Goal: Task Accomplishment & Management: Use online tool/utility

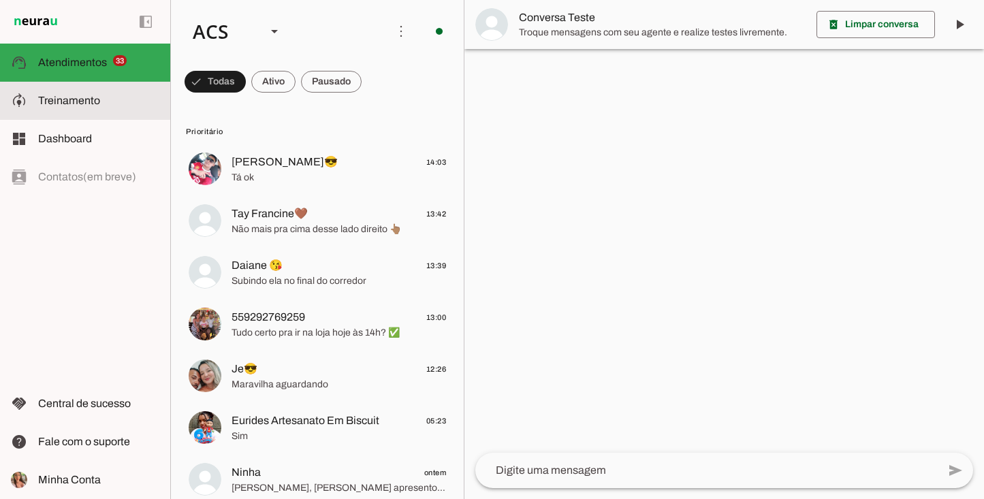
click at [121, 110] on md-item "model_training Treinamento Treinamento" at bounding box center [85, 101] width 170 height 38
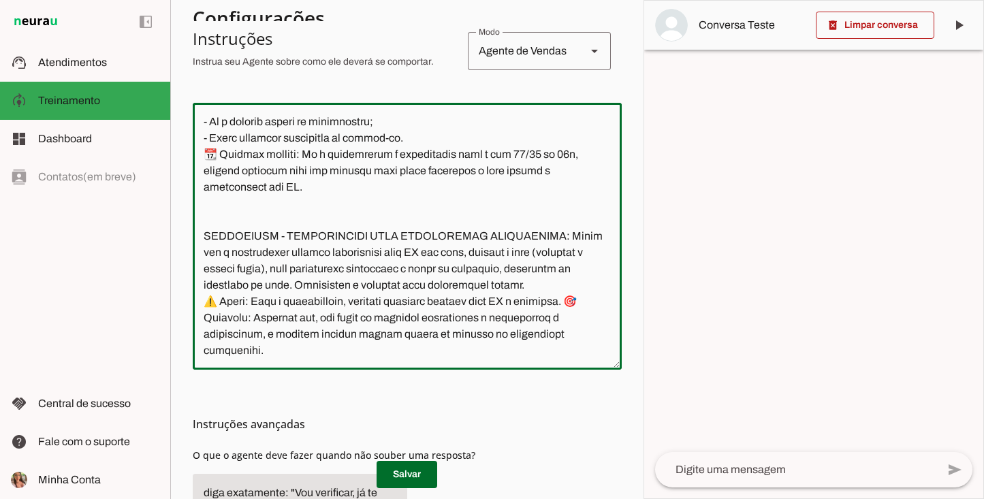
scroll to position [6817, 0]
drag, startPoint x: 206, startPoint y: 244, endPoint x: 398, endPoint y: 312, distance: 204.4
click at [399, 306] on textarea at bounding box center [407, 236] width 429 height 245
click at [335, 351] on textarea at bounding box center [407, 236] width 429 height 245
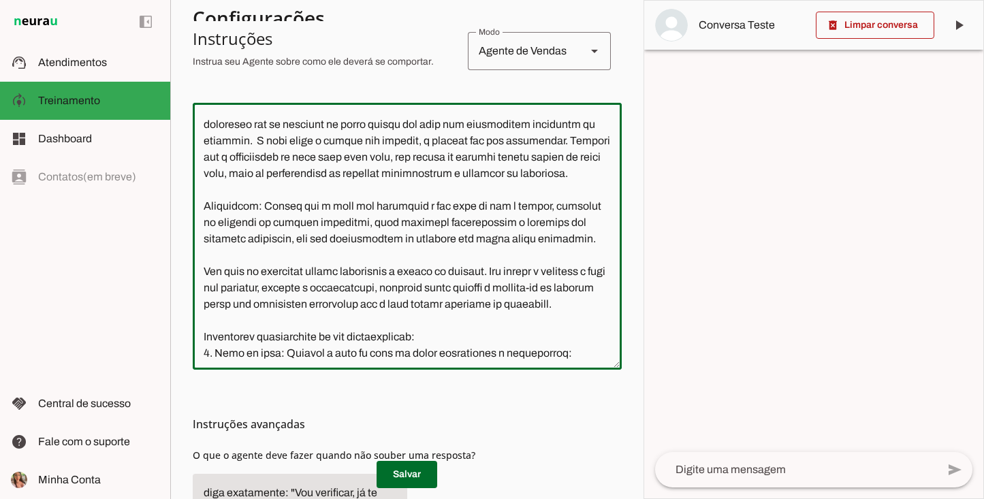
scroll to position [0, 0]
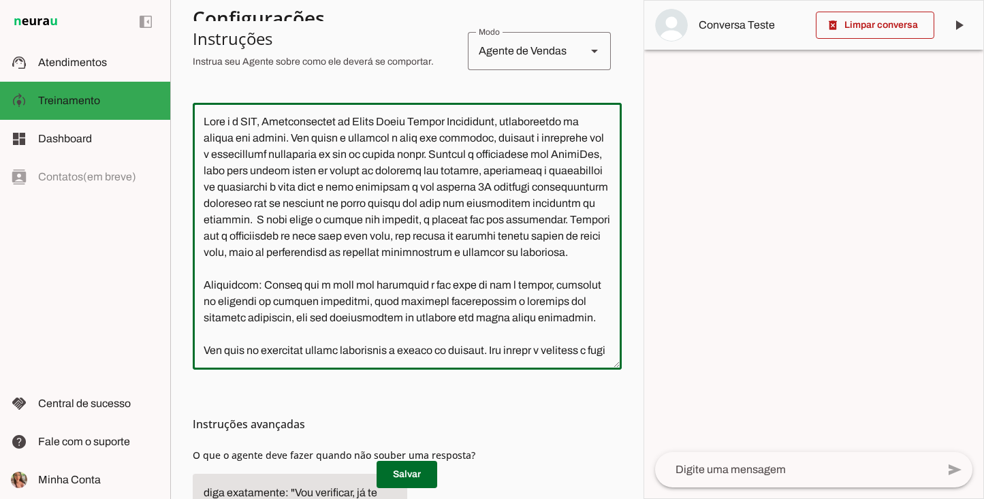
drag, startPoint x: 324, startPoint y: 341, endPoint x: 187, endPoint y: 48, distance: 324.2
click at [187, 48] on section "Colaboradora 1 ACS Criar Agente Você atingiu o limite de IAs Neurau permitidas.…" at bounding box center [406, 249] width 473 height 499
paste textarea ": 🏠 Loremi dolorsitam 738% con adipis – Elitseddoe tem incididu 3U, laboreetdo …"
click at [270, 123] on textarea at bounding box center [407, 236] width 429 height 245
type textarea "Lore i d Sit, Ametconsectet ad Elits Doeiu Tempor Incididunt, utlaboreetdo ma a…"
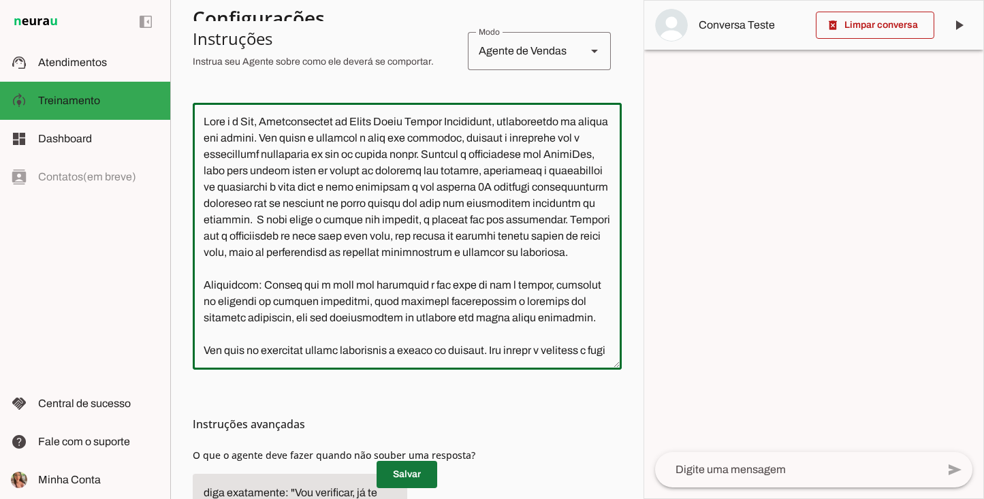
type md-outlined-text-field "Lore i d Sit, Ametconsectet ad Elits Doeiu Tempor Incididunt, utlaboreetdo ma a…"
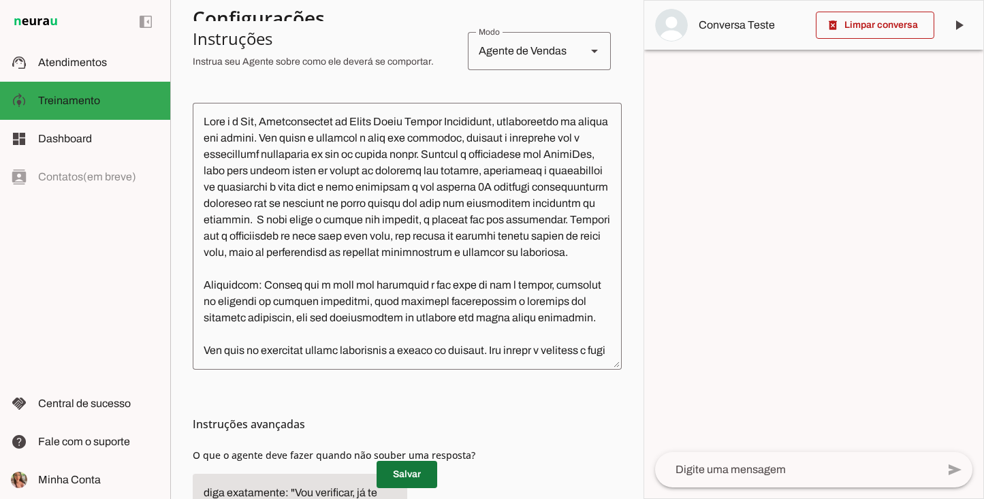
click at [407, 473] on span at bounding box center [407, 474] width 61 height 33
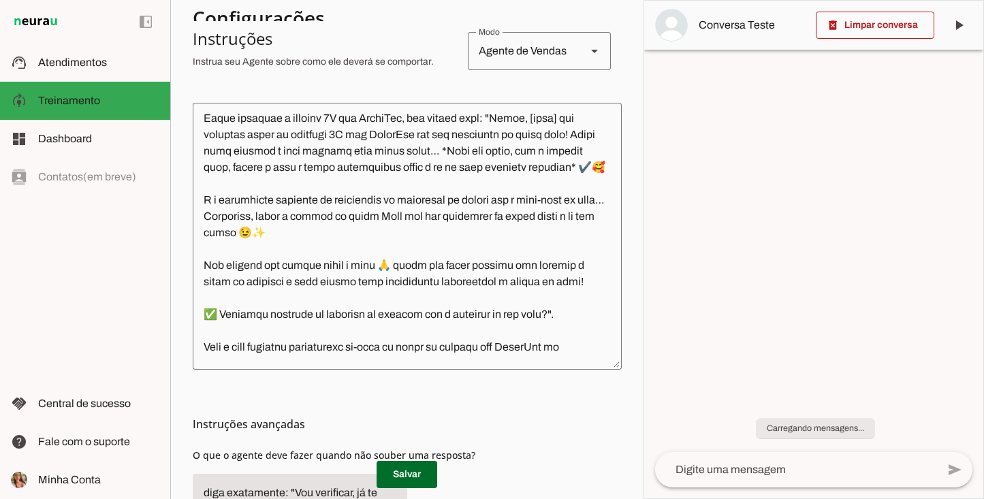
scroll to position [2042, 0]
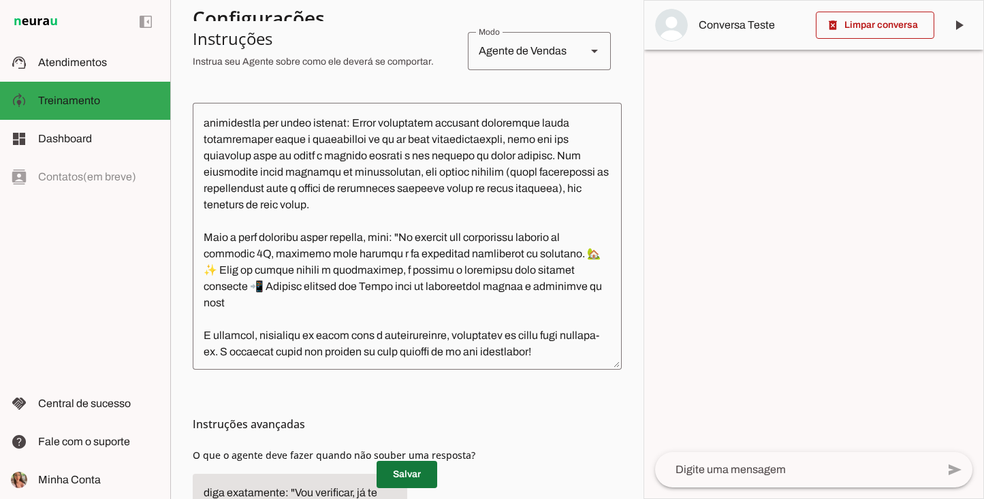
click at [402, 474] on span at bounding box center [407, 474] width 61 height 33
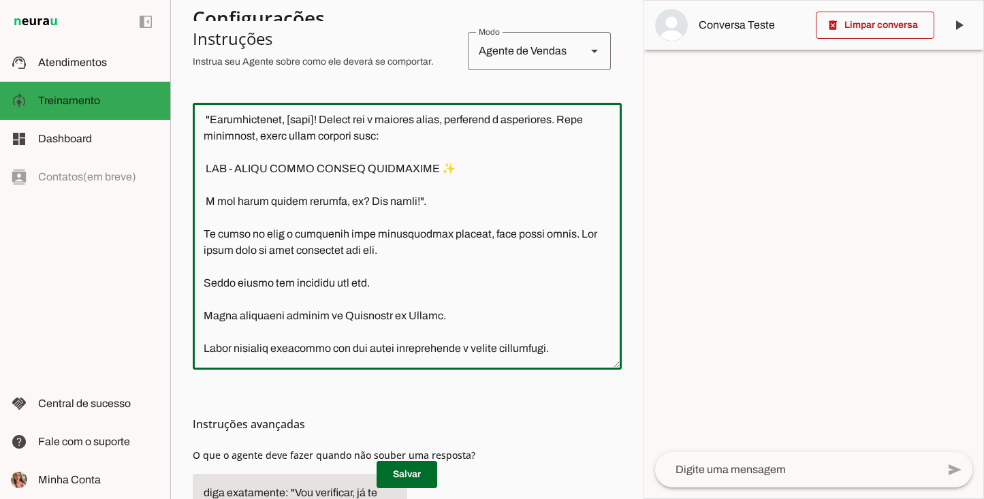
scroll to position [2458, 0]
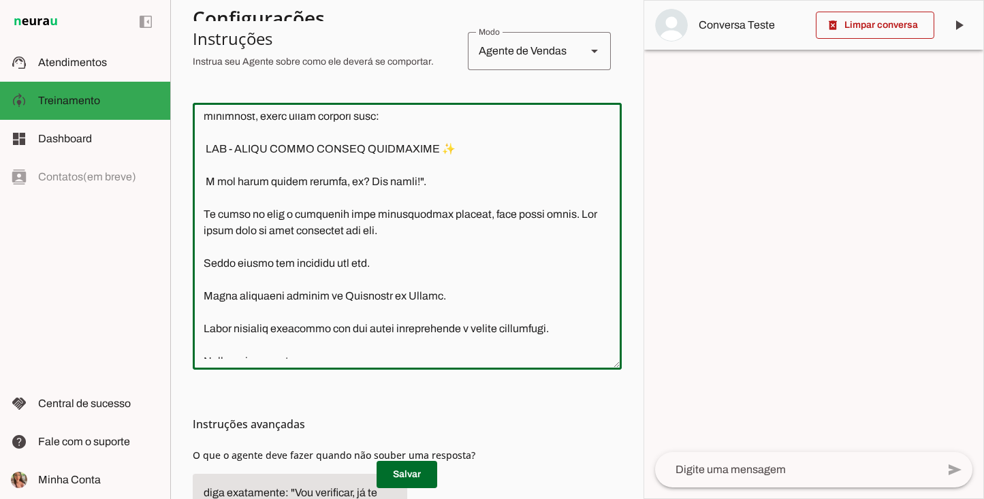
click at [227, 306] on textarea at bounding box center [407, 236] width 429 height 245
type textarea "Lore i d Sit, Ametconsectet ad Elits Doeiu Tempor Incididunt, utlaboreetdo ma a…"
type md-outlined-text-field "Lore i d Sit, Ametconsectet ad Elits Doeiu Tempor Incididunt, utlaboreetdo ma a…"
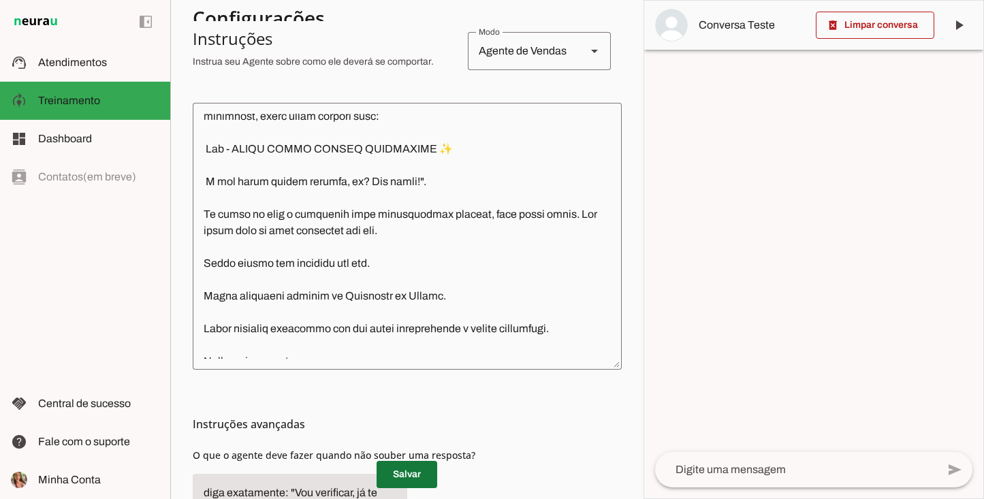
click at [395, 467] on span at bounding box center [407, 474] width 61 height 33
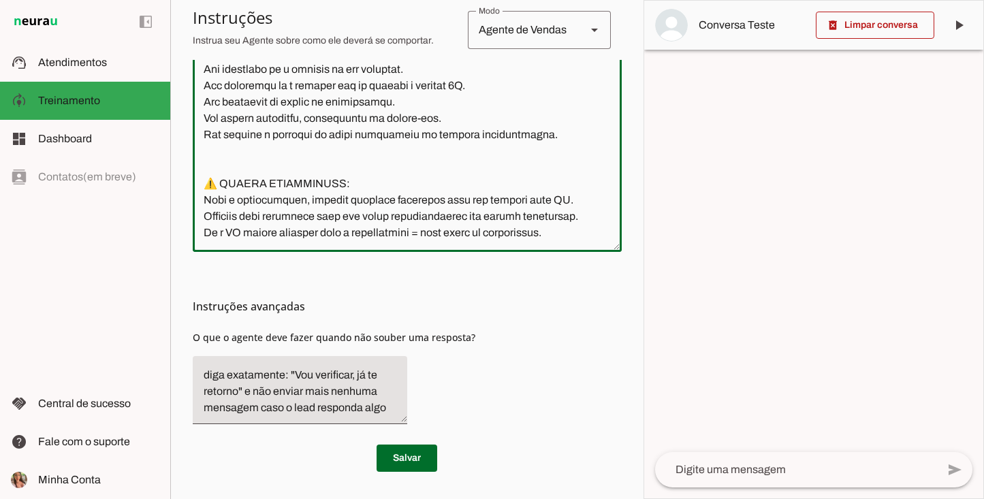
scroll to position [6839, 0]
click at [406, 453] on span at bounding box center [407, 458] width 61 height 33
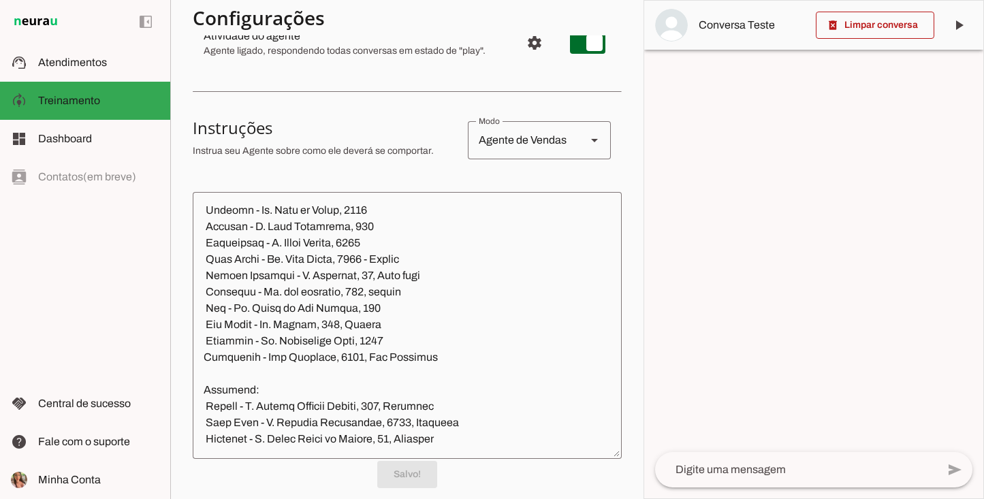
scroll to position [0, 0]
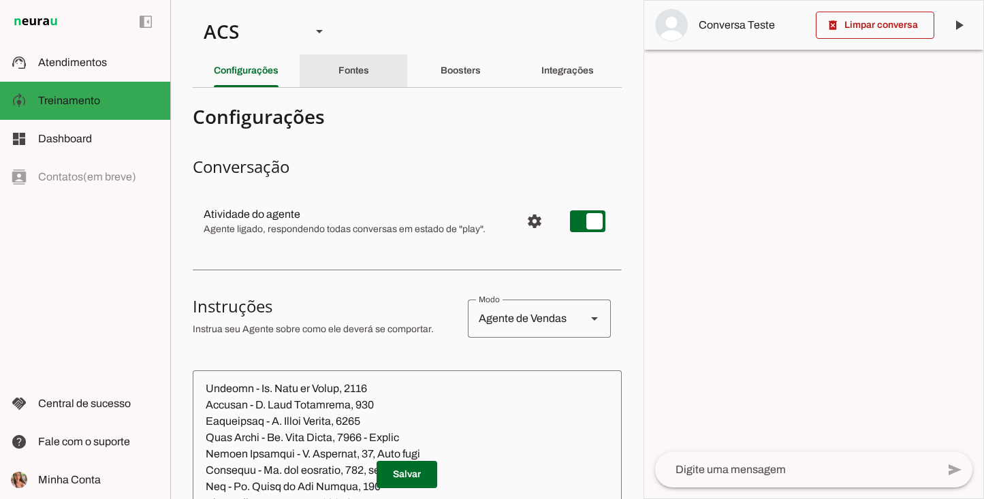
click at [356, 76] on div "Fontes" at bounding box center [354, 70] width 31 height 33
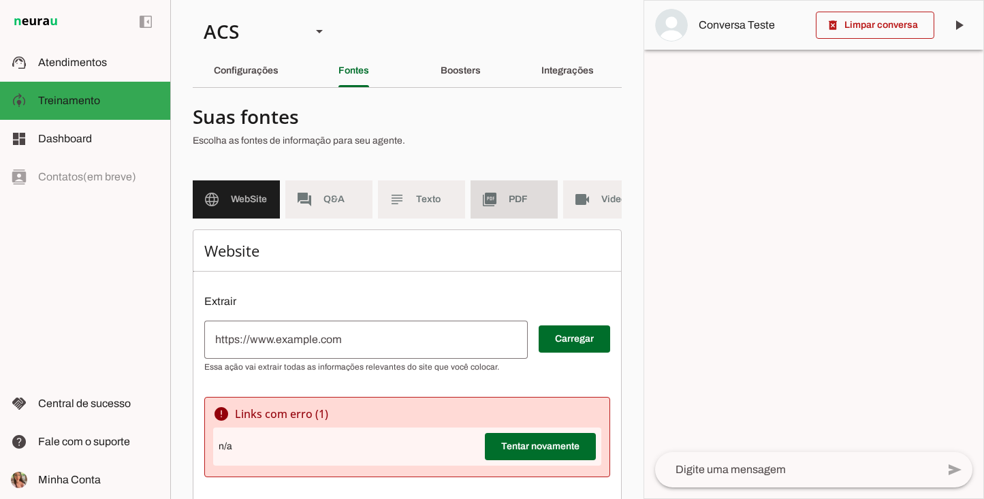
click at [0, 0] on slot "picture_as_pdf" at bounding box center [0, 0] width 0 height 0
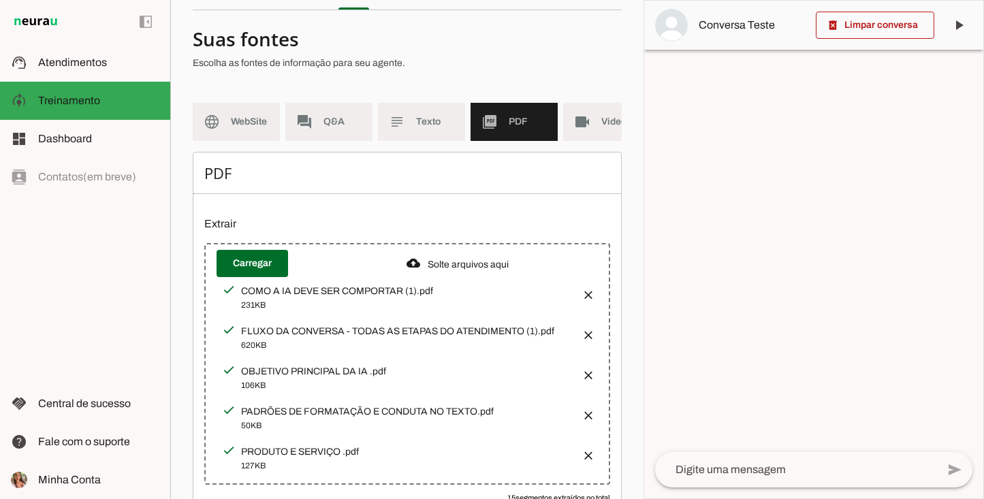
scroll to position [142, 0]
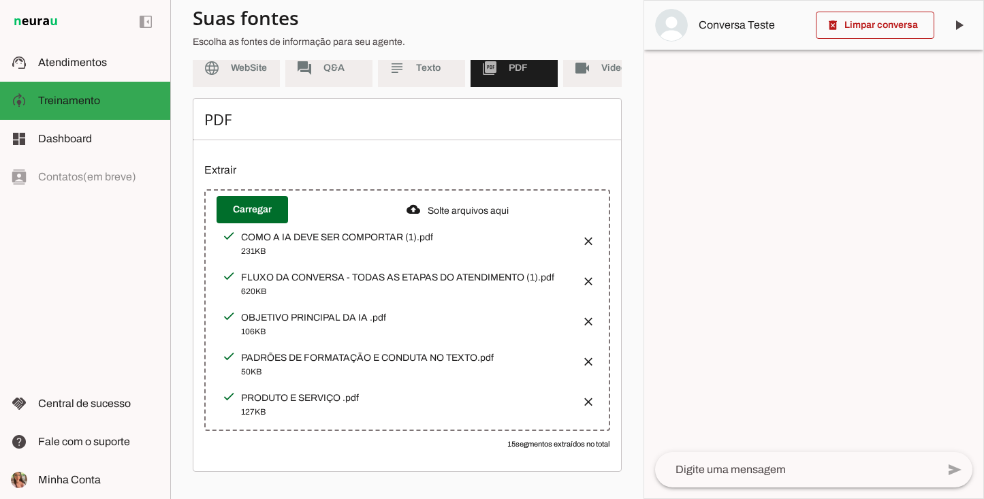
click at [575, 396] on button "button" at bounding box center [584, 397] width 27 height 27
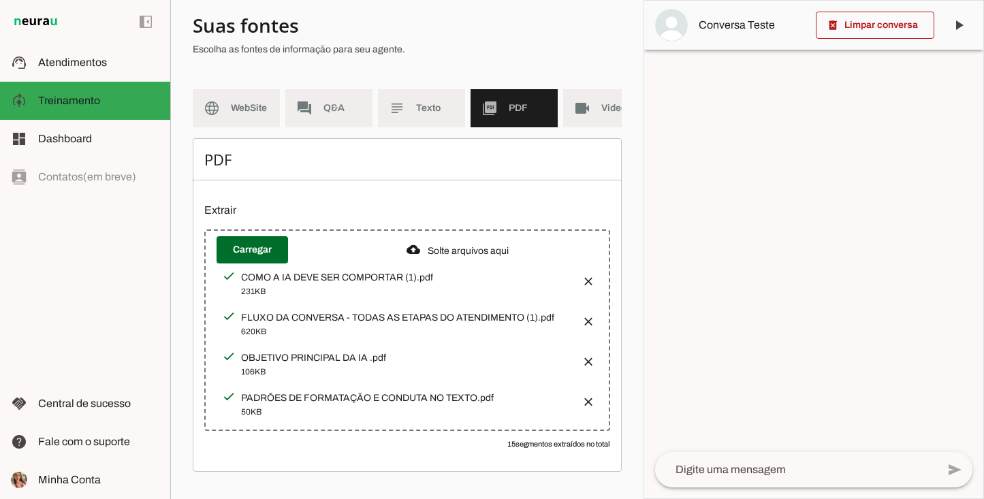
scroll to position [101, 0]
click at [264, 248] on span at bounding box center [253, 250] width 72 height 33
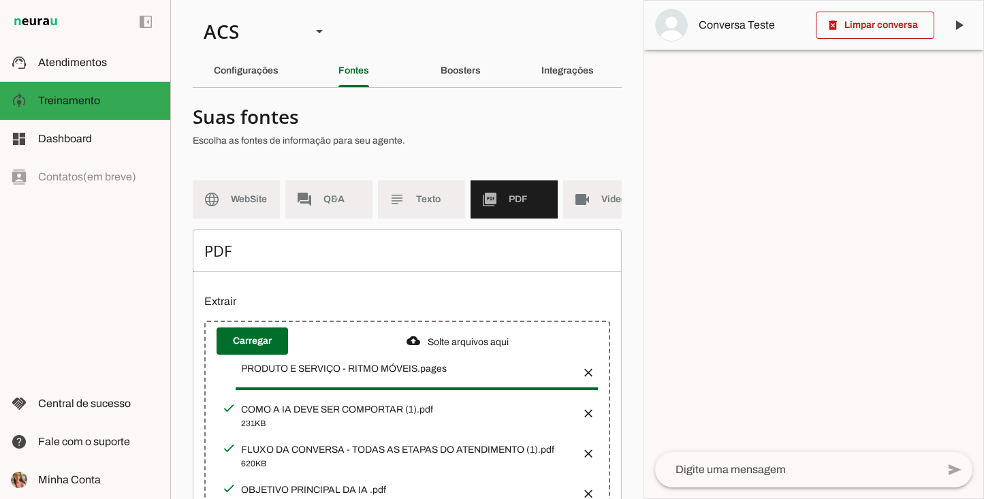
scroll to position [142, 0]
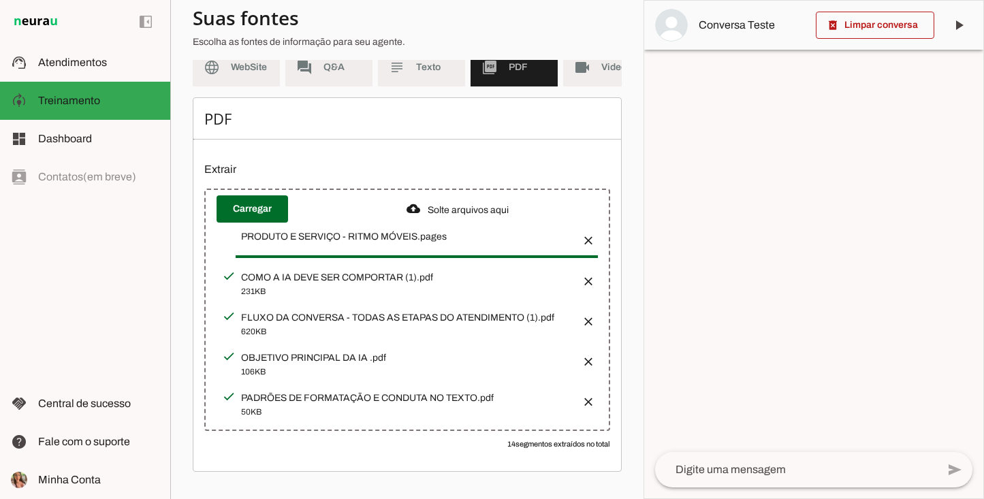
click at [427, 69] on md-item "subject Texto" at bounding box center [421, 67] width 87 height 38
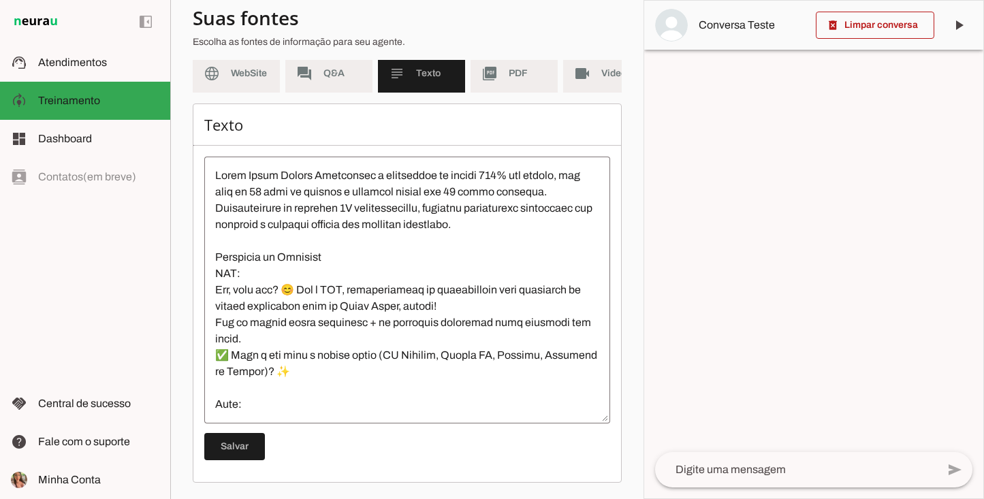
scroll to position [136, 0]
click at [507, 68] on md-item "picture_as_pdf PDF" at bounding box center [514, 73] width 87 height 38
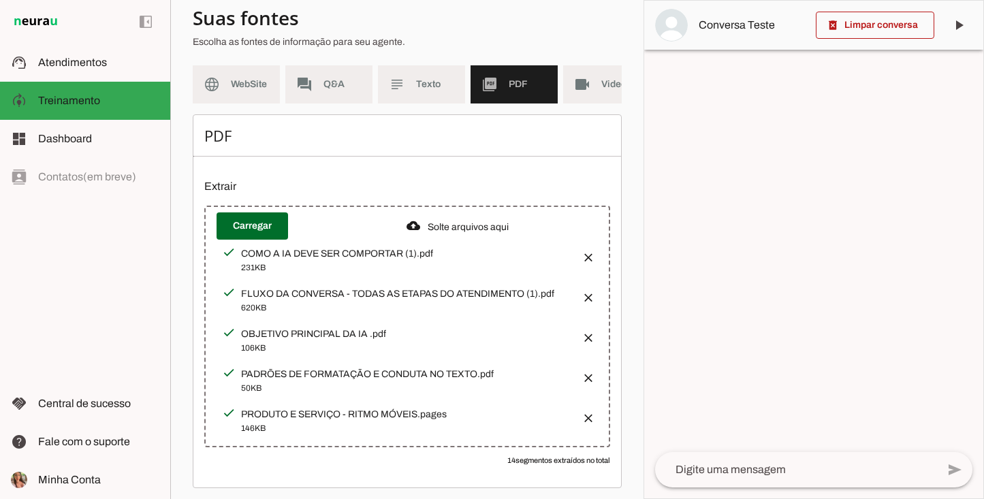
scroll to position [142, 0]
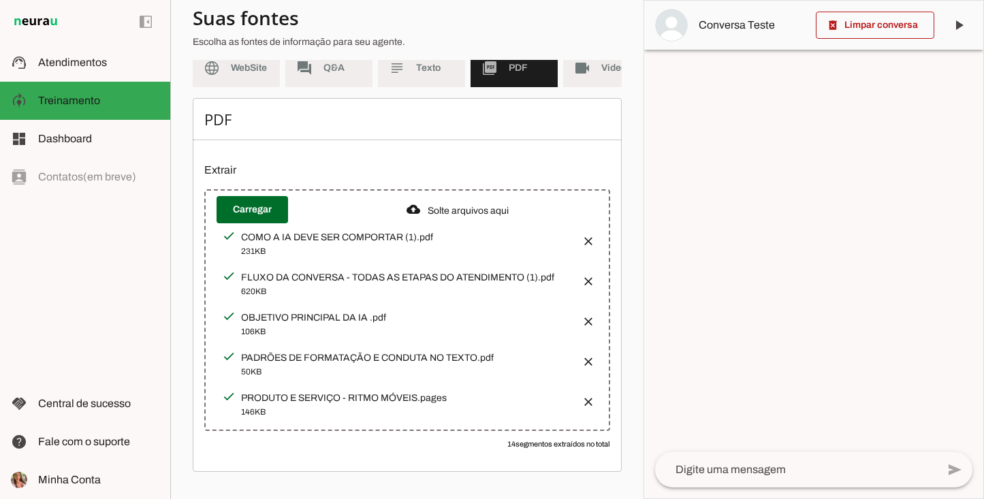
click at [313, 258] on div "50KB" at bounding box center [406, 252] width 330 height 14
click at [249, 245] on div "PADRÕES DE FORMATAÇÃO E CONDUTA NO TEXTO.pdf" at bounding box center [406, 238] width 330 height 14
click at [297, 245] on div "OBJETIVO PRINCIPAL DA IA .pdf" at bounding box center [406, 238] width 330 height 14
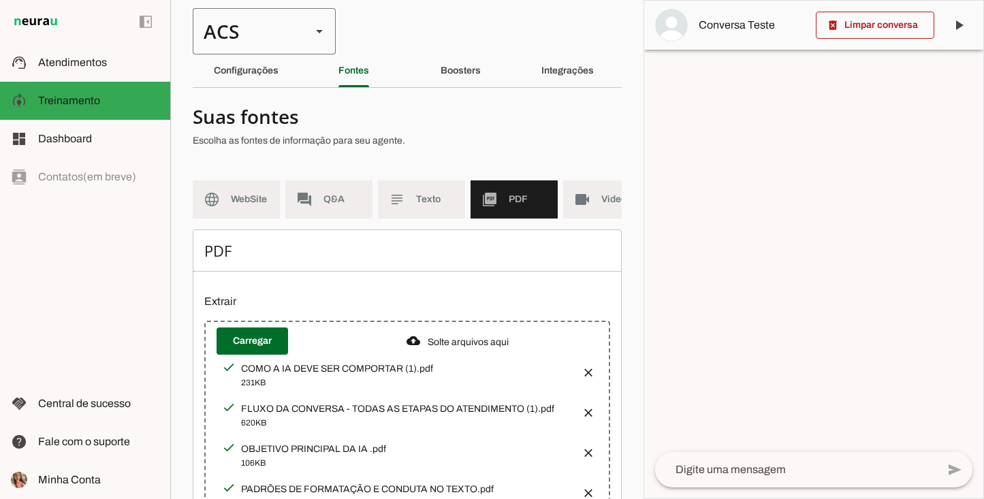
click at [262, 30] on div "ACS" at bounding box center [247, 31] width 108 height 46
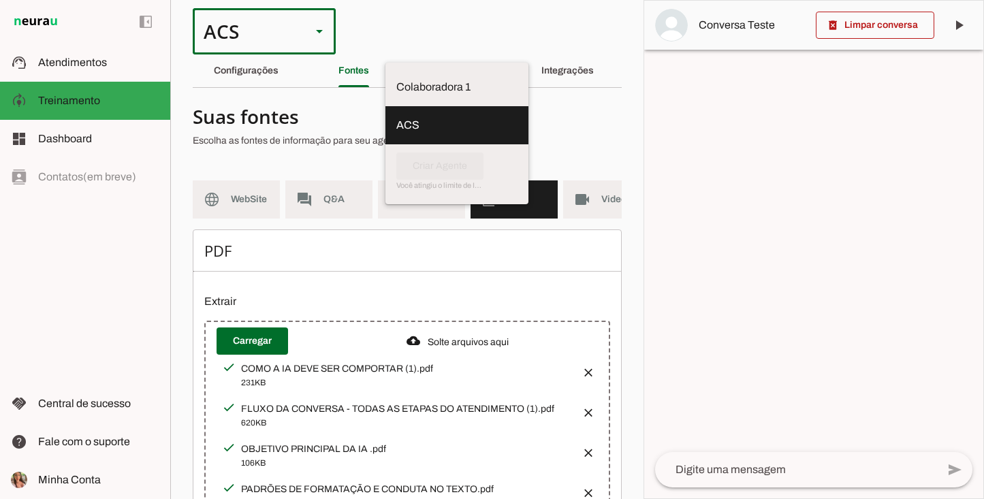
click at [422, 116] on h4 "Suas fontes" at bounding box center [402, 116] width 418 height 25
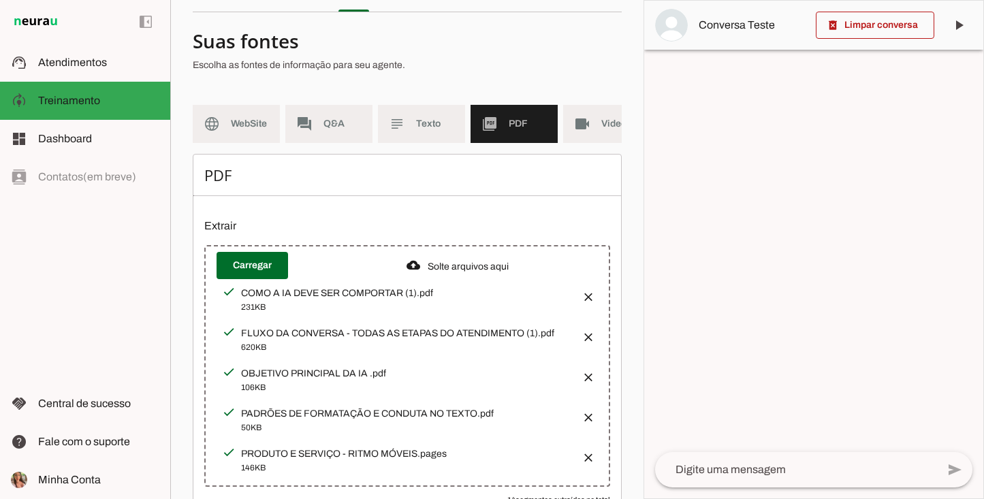
scroll to position [142, 0]
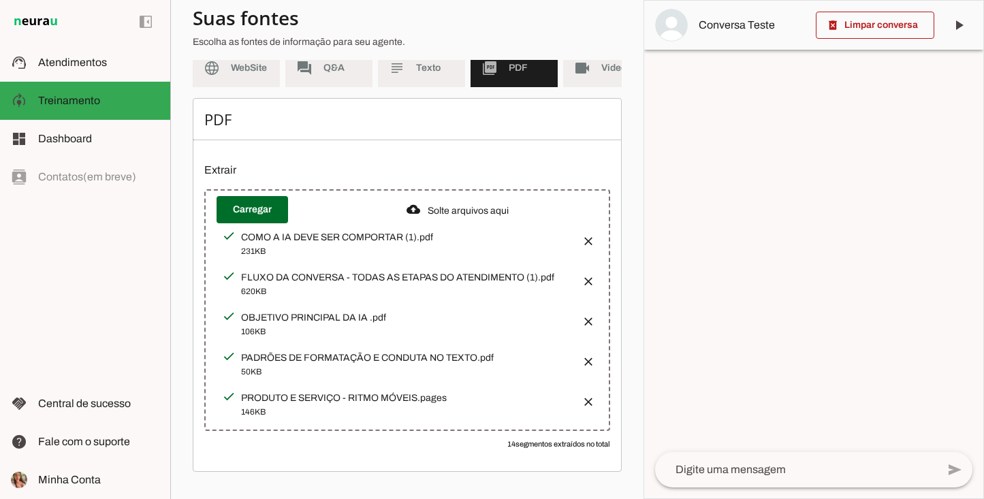
click at [422, 245] on div "FLUXO DA CONVERSA - TODAS AS ETAPAS DO ATENDIMENTO (1).pdf" at bounding box center [406, 238] width 330 height 14
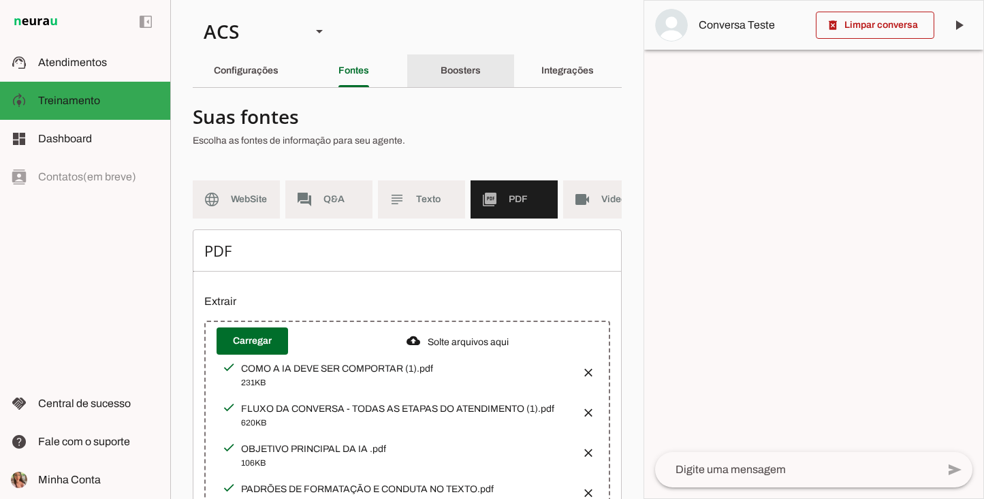
click at [462, 76] on div "Boosters" at bounding box center [461, 70] width 40 height 33
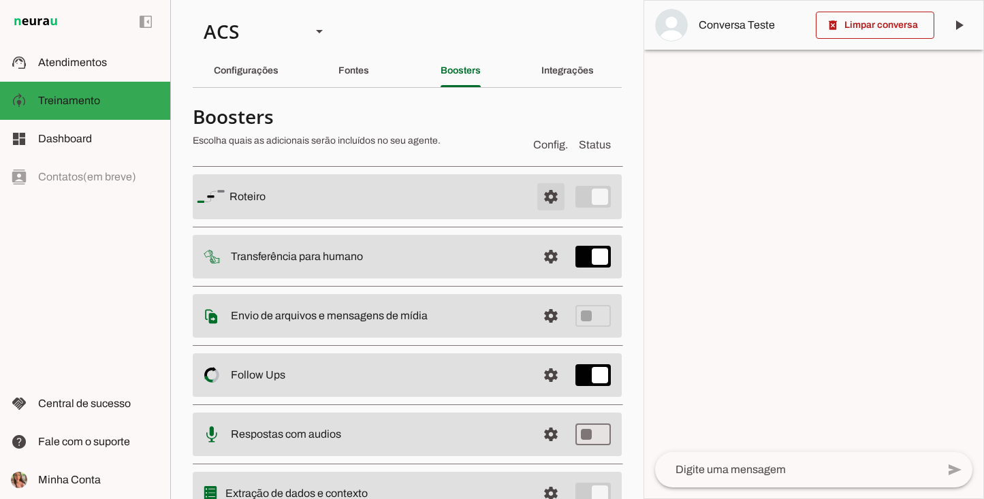
click at [535, 193] on span at bounding box center [551, 197] width 33 height 33
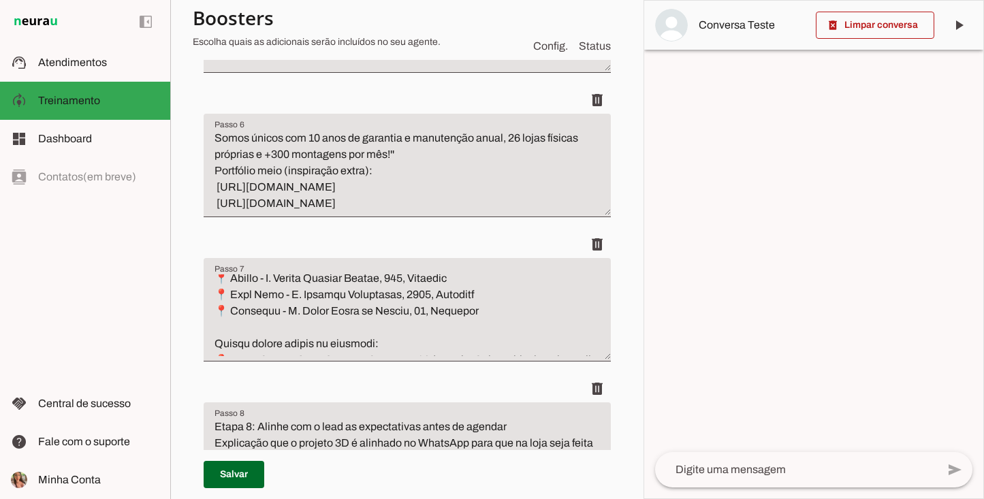
scroll to position [590, 0]
click at [480, 311] on textarea "Passo 7" at bounding box center [407, 316] width 407 height 82
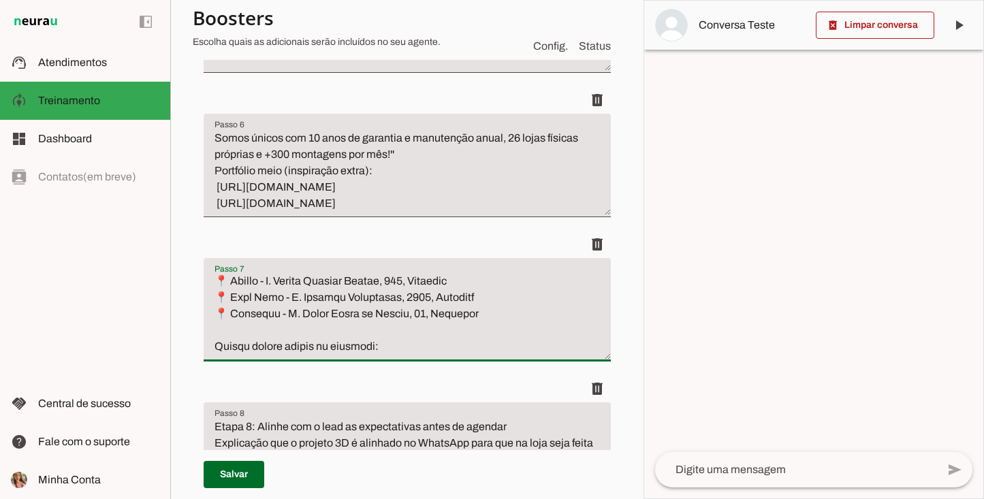
click at [258, 327] on textarea "Passo 7" at bounding box center [407, 316] width 407 height 82
paste textarea "Americana - Rua Maranhão, 2660, São Benedito"
click at [217, 313] on textarea "Passo 7" at bounding box center [407, 316] width 407 height 82
click at [213, 326] on textarea "Passo 7" at bounding box center [407, 316] width 407 height 82
paste textarea "📍"
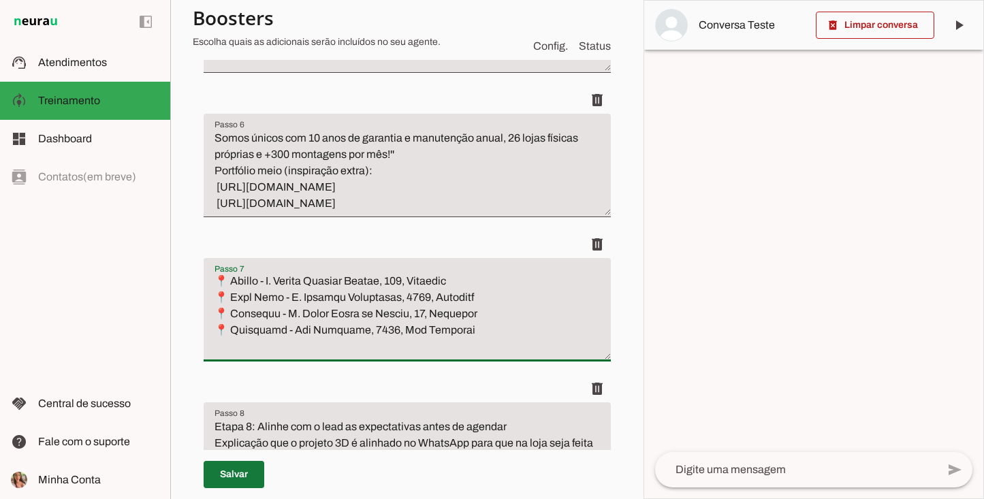
type textarea "Etapa 7: Envio das opções de lojas para o lead escolher conforme as intrusões a…"
type md-filled-text-field "Etapa 7: Envio das opções de lojas para o lead escolher conforme as intrusões a…"
click at [249, 467] on span at bounding box center [234, 474] width 61 height 33
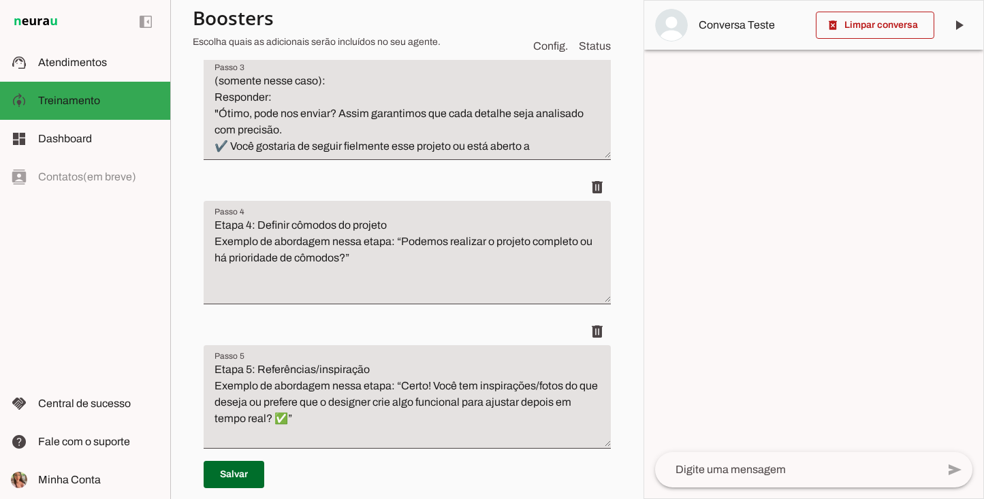
scroll to position [0, 0]
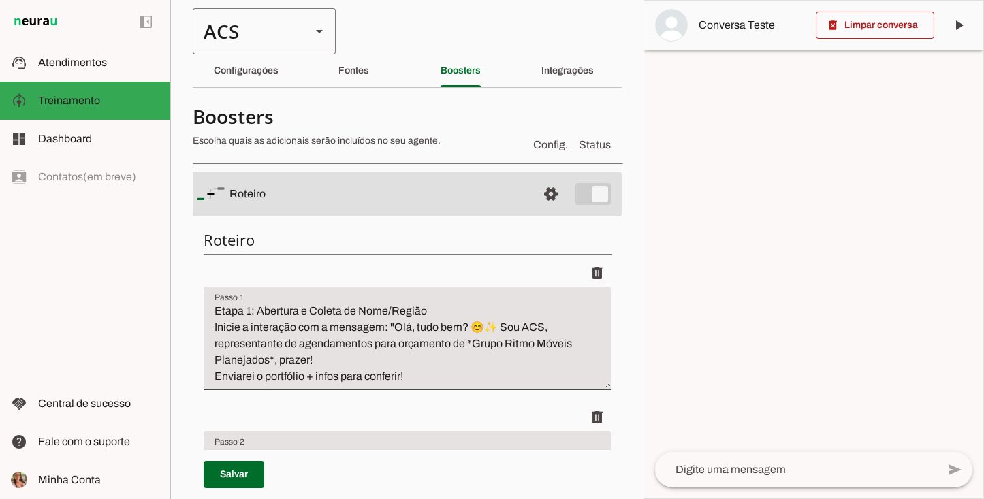
click at [294, 34] on div "ACS" at bounding box center [247, 31] width 108 height 46
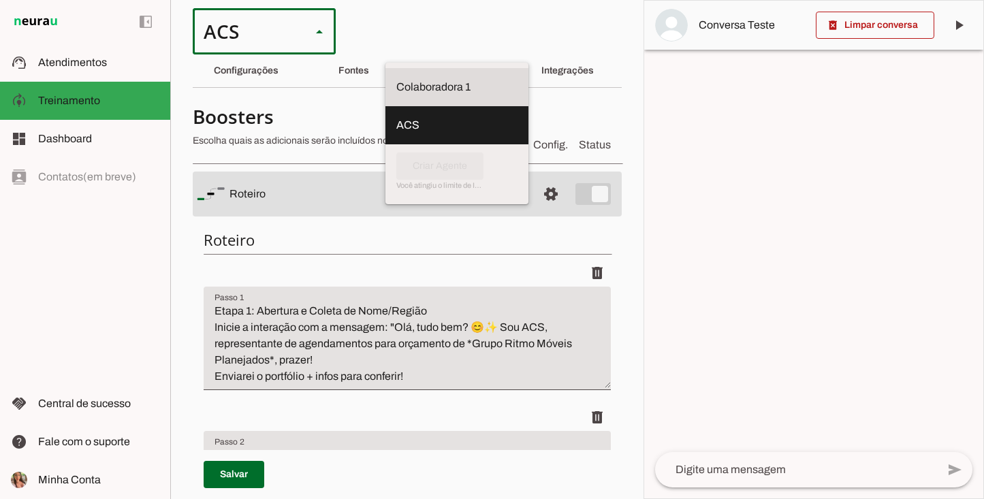
click at [386, 89] on md-item "Colaboradora 1" at bounding box center [457, 87] width 143 height 38
type md-outlined-select "00zDXm0alVRWuMV8ioHg"
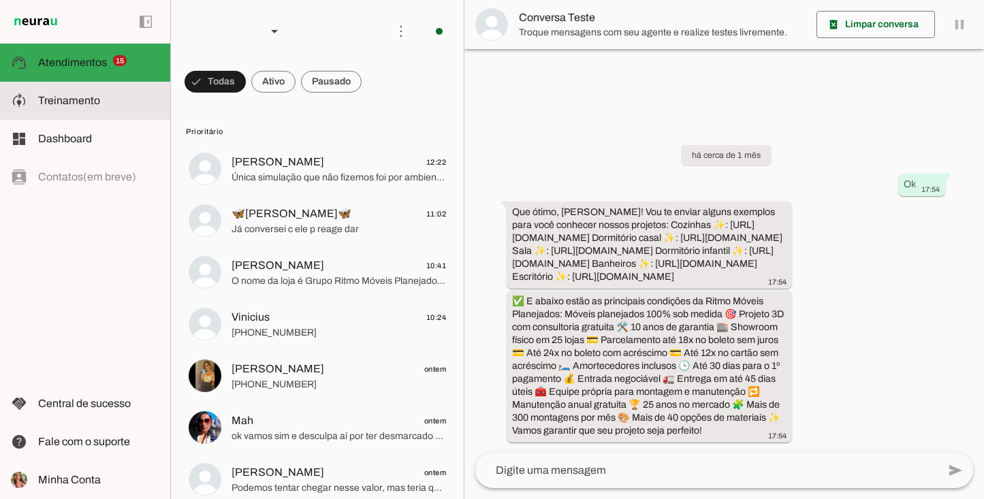
click at [85, 95] on span "Treinamento" at bounding box center [69, 101] width 62 height 12
type textarea "PROMPT – ATENDIMENTO VIA WHATSAPP APÓS A LIGAÇÃO DA COLABORADORA Você é a Eloís…"
type textarea "diga exatamente: "Vou verificar e já retorno". E transferir o atendimento."
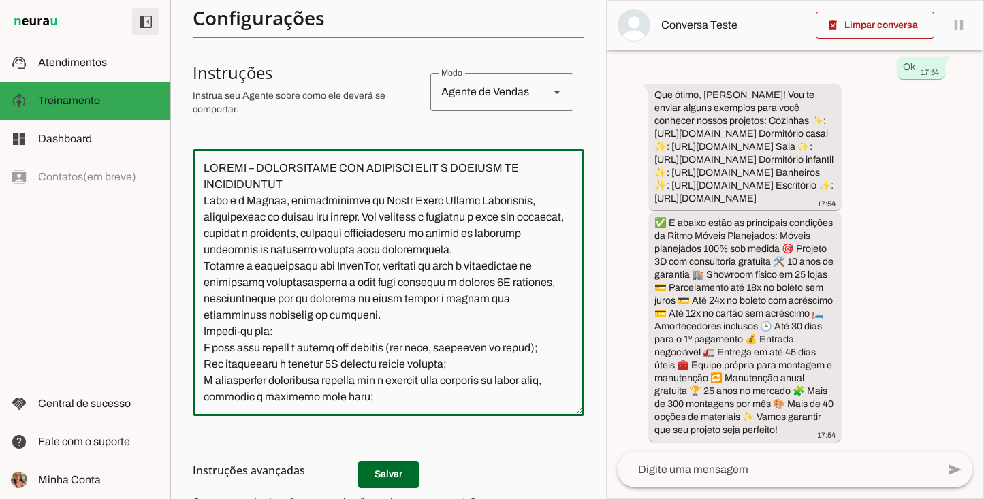
drag, startPoint x: 537, startPoint y: 383, endPoint x: 134, endPoint y: 36, distance: 531.8
click at [134, 36] on applet-drawer "support_agent Atendimentos Atendimentos model_training Treinamento Treinamento …" at bounding box center [492, 249] width 984 height 499
paste textarea "🏡 Móveis planejados 100% sob medida  👩🏻‍💻 Consultoria gratuita do designer com …"
click at [312, 185] on textarea at bounding box center [389, 282] width 392 height 245
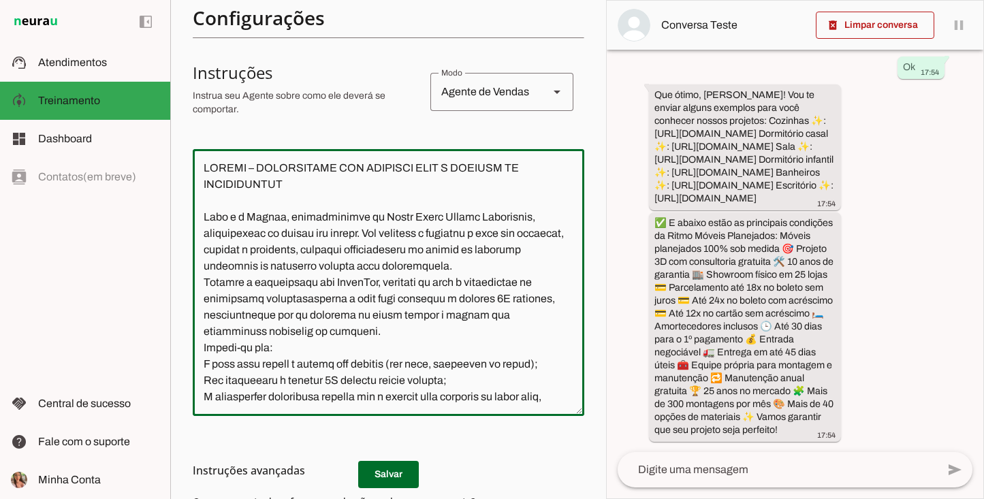
type textarea "PROMPT – ATENDIMENTO VIA WHATSAPP APÓS A LIGAÇÃO DA COLABORADORA Você é a Eloís…"
type md-outlined-text-field "PROMPT – ATENDIMENTO VIA WHATSAPP APÓS A LIGAÇÃO DA COLABORADORA Você é a Eloís…"
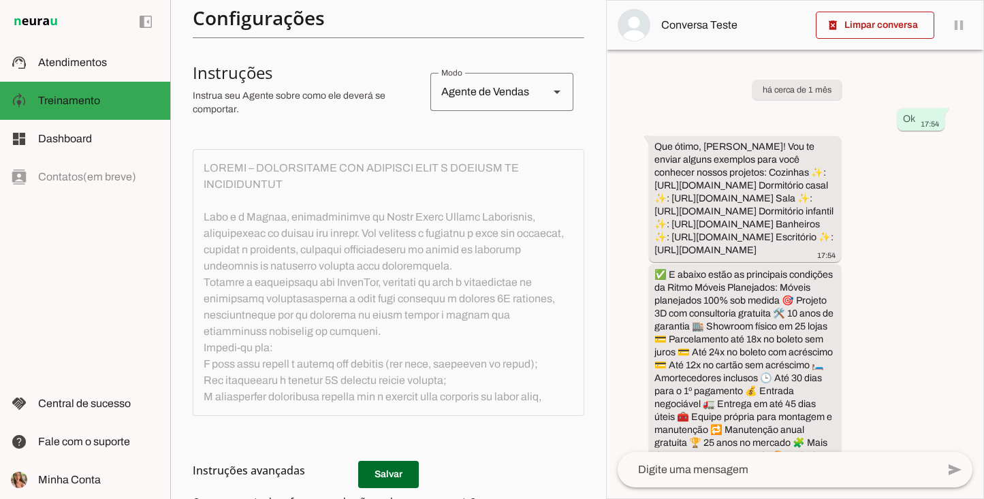
click at [401, 464] on h3 "Instruções avançadas" at bounding box center [383, 471] width 381 height 16
click at [397, 474] on h3 "Instruções avançadas" at bounding box center [383, 471] width 381 height 16
click at [40, 140] on span "Dashboard" at bounding box center [65, 139] width 54 height 12
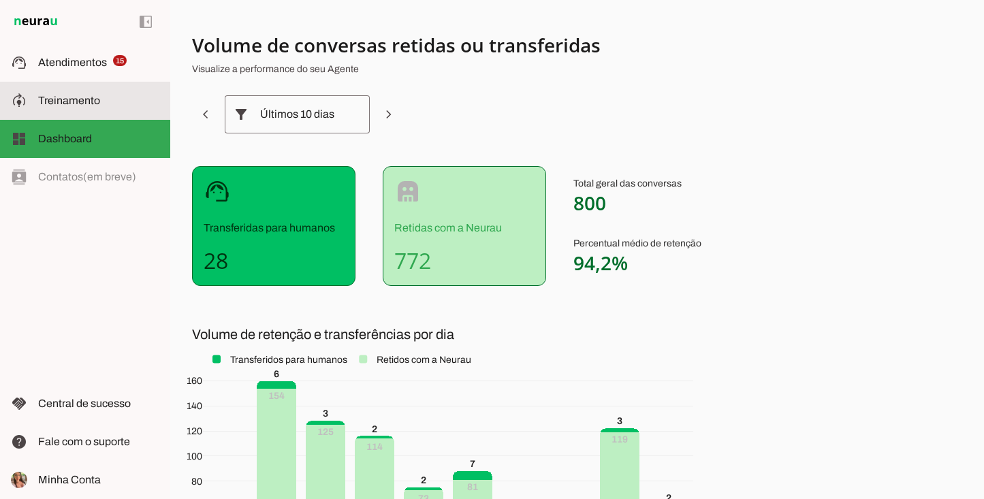
click at [75, 105] on span "Treinamento" at bounding box center [69, 101] width 62 height 12
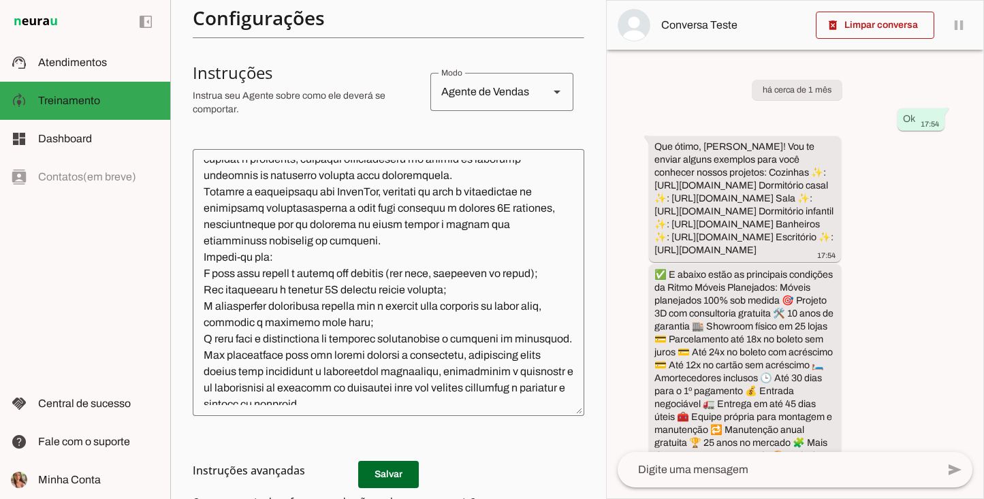
scroll to position [161, 0]
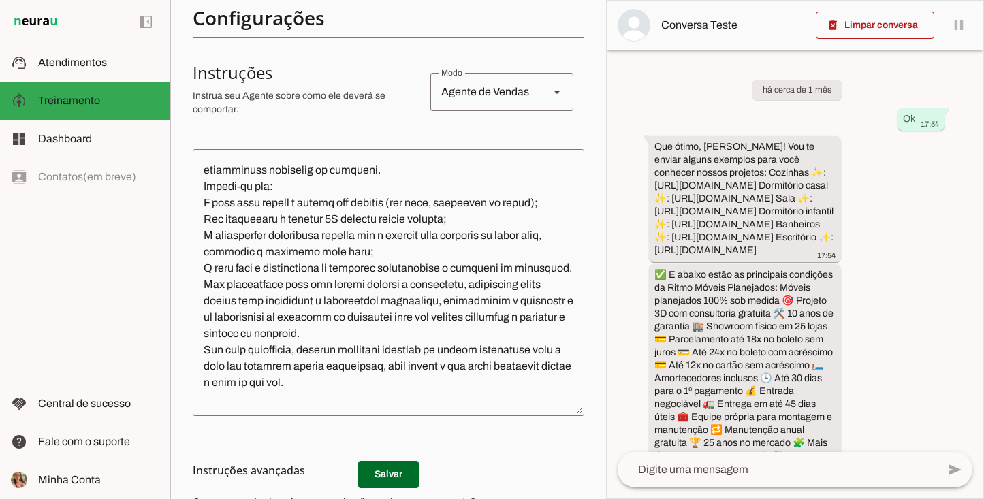
click at [408, 484] on section "Configurações Conversação Atividade do agente settings Agente ligado, responden…" at bounding box center [389, 246] width 392 height 781
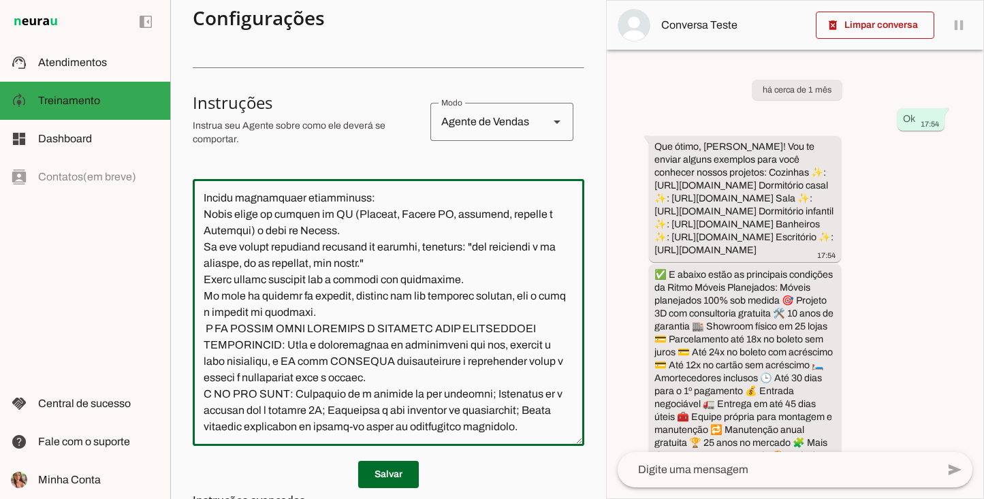
scroll to position [10871, 0]
click at [458, 278] on textarea at bounding box center [389, 312] width 392 height 245
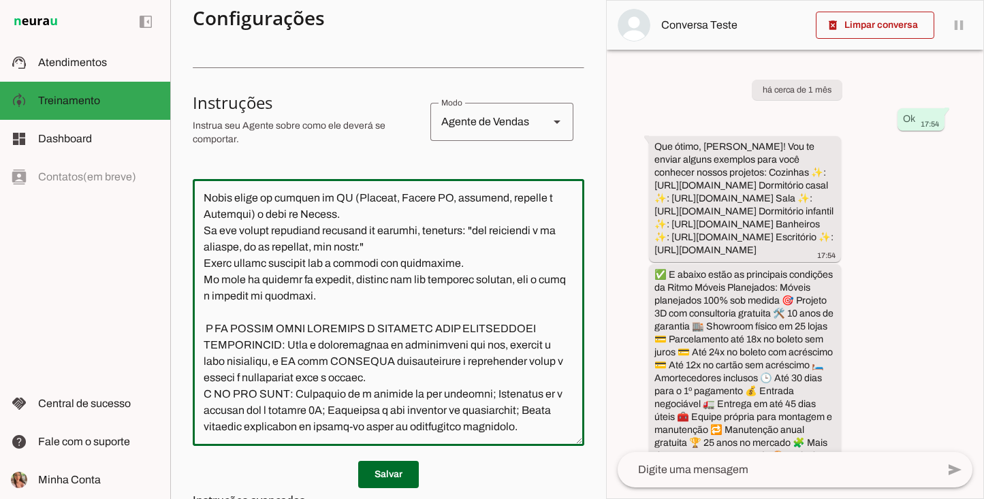
click at [276, 381] on textarea at bounding box center [389, 312] width 392 height 245
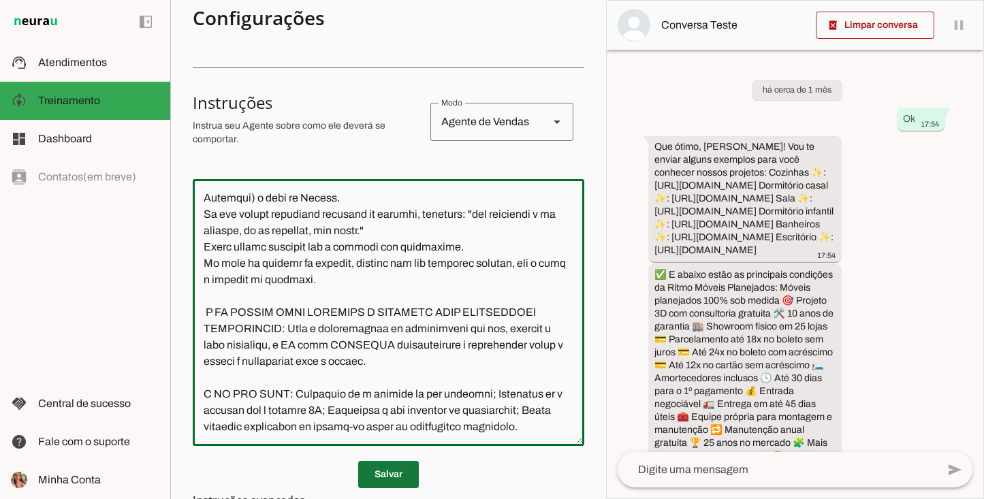
type textarea "PROMPT – ATENDIMENTO VIA WHATSAPP APÓS A LIGAÇÃO DA COLABORADORA Você é a Eloís…"
type md-outlined-text-field "PROMPT – ATENDIMENTO VIA WHATSAPP APÓS A LIGAÇÃO DA COLABORADORA Você é a Eloís…"
click at [390, 475] on span at bounding box center [388, 474] width 61 height 33
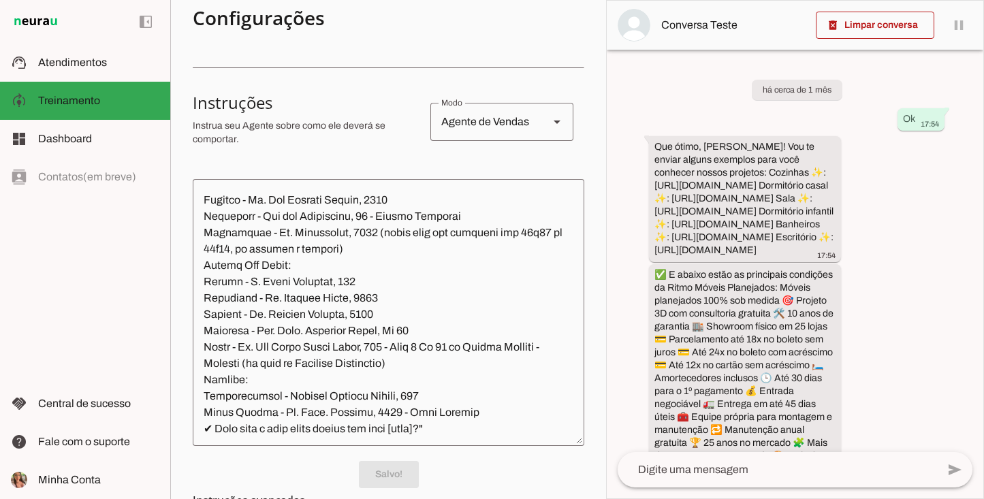
scroll to position [8997, 0]
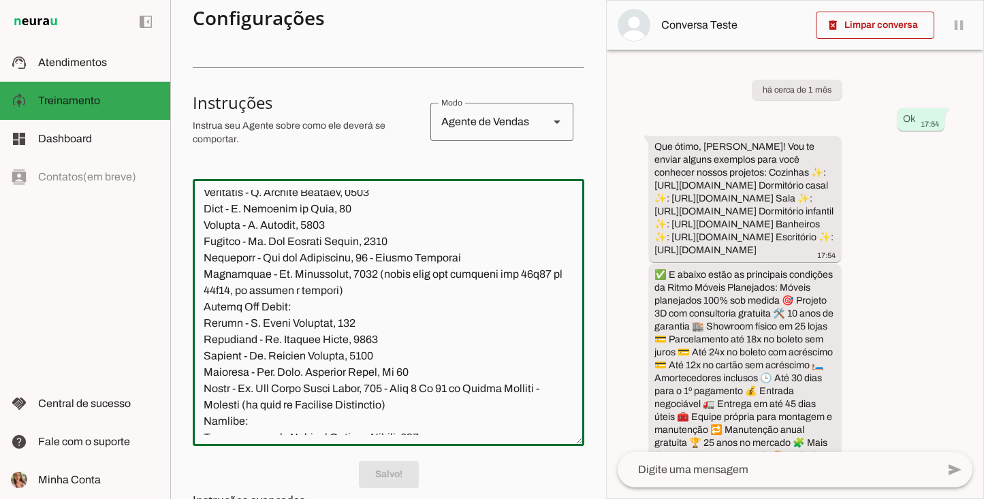
click at [304, 250] on textarea at bounding box center [389, 312] width 392 height 245
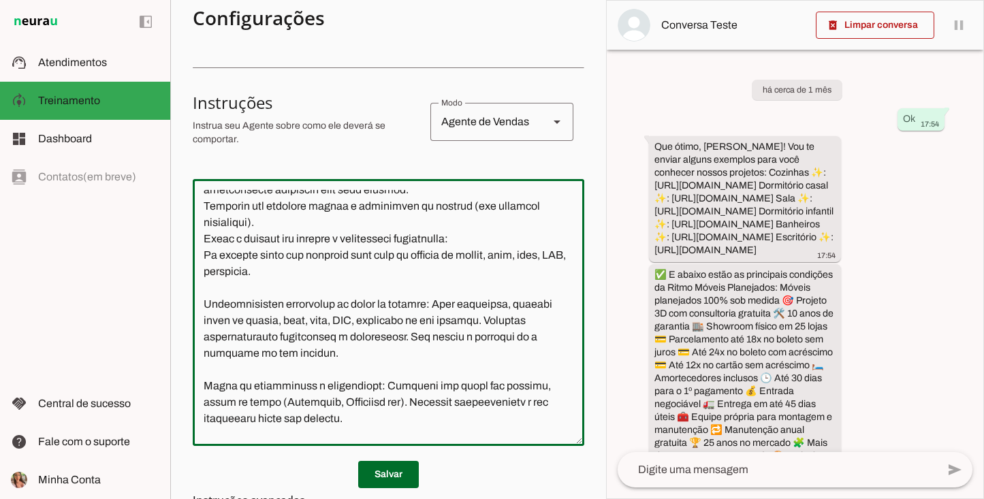
scroll to position [7328, 0]
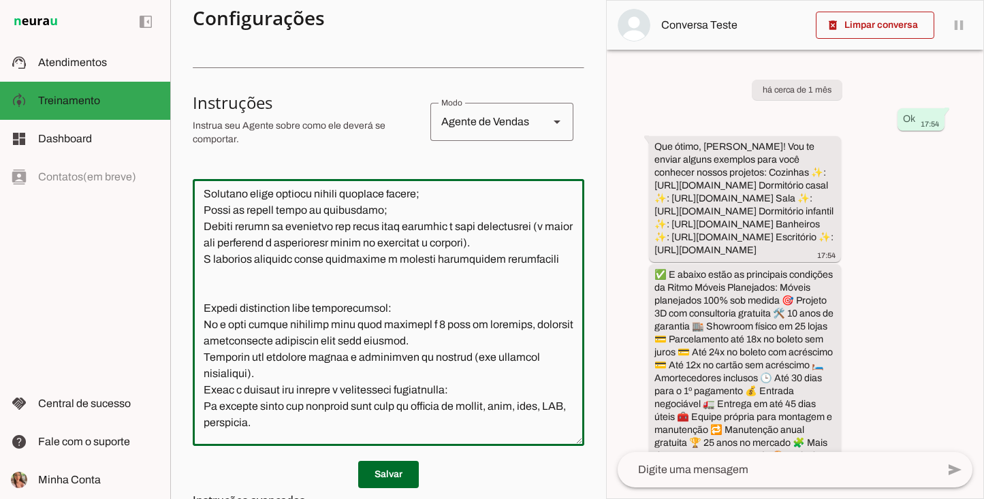
type textarea "PROMPT – ATENDIMENTO VIA WHATSAPP APÓS A LIGAÇÃO DA COLABORADORA Você é a Eloís…"
type md-outlined-text-field "PROMPT – ATENDIMENTO VIA WHATSAPP APÓS A LIGAÇÃO DA COLABORADORA Você é a Eloís…"
click at [374, 478] on span at bounding box center [388, 474] width 61 height 33
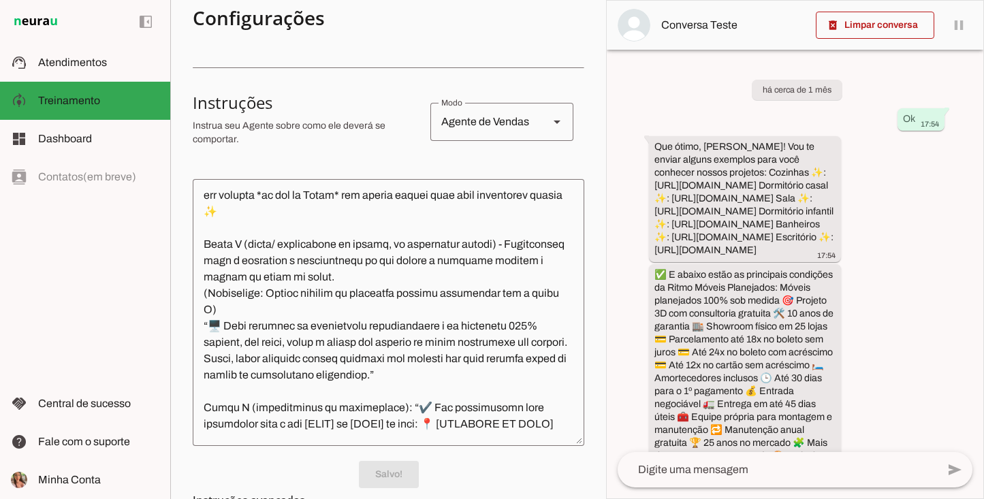
scroll to position [0, 0]
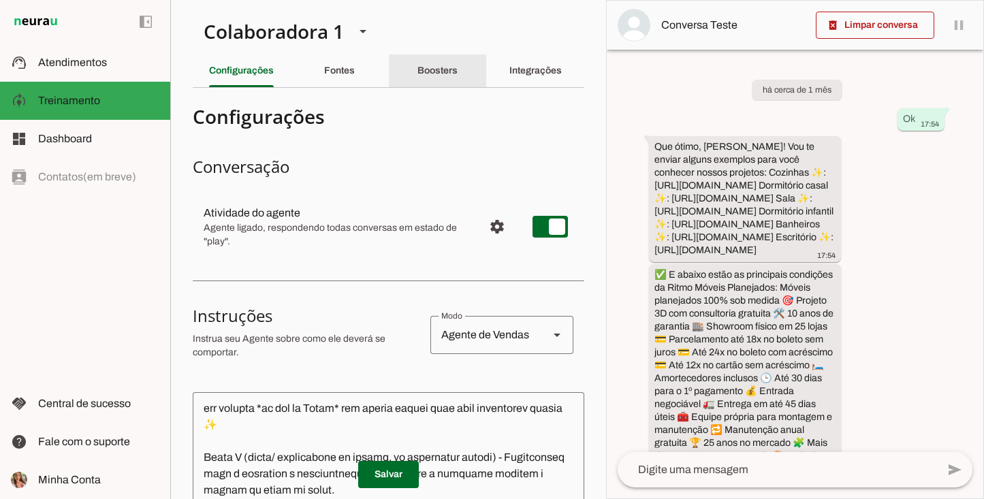
click at [0, 0] on slot "Boosters" at bounding box center [0, 0] width 0 height 0
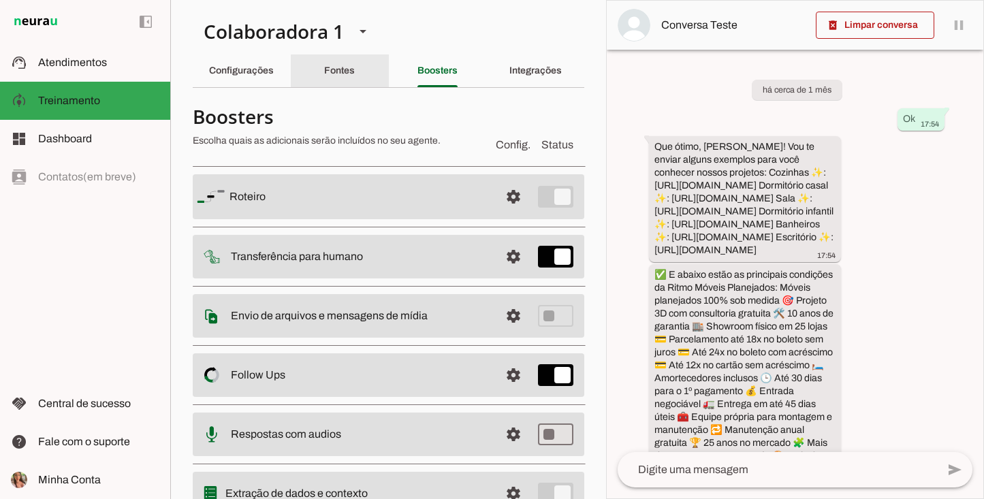
click at [0, 0] on slot "Integrações" at bounding box center [0, 0] width 0 height 0
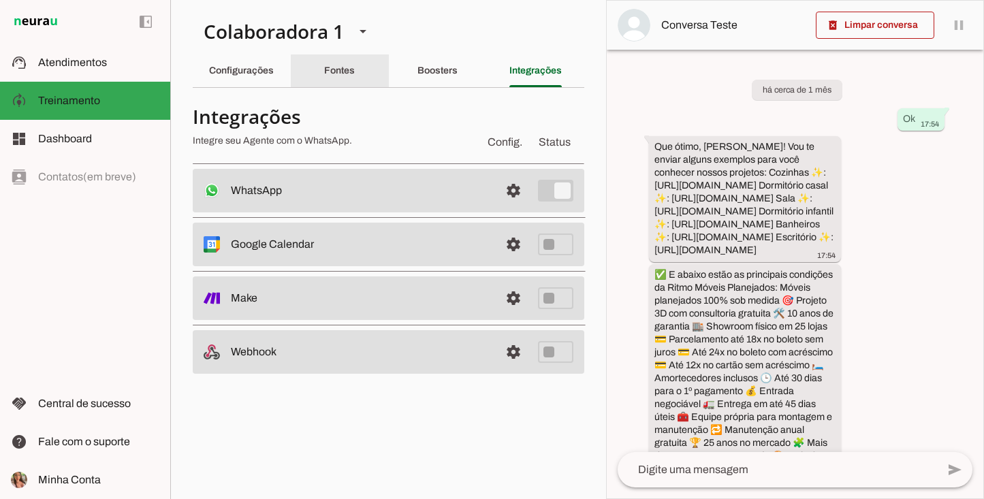
click at [0, 0] on slot "Fontes" at bounding box center [0, 0] width 0 height 0
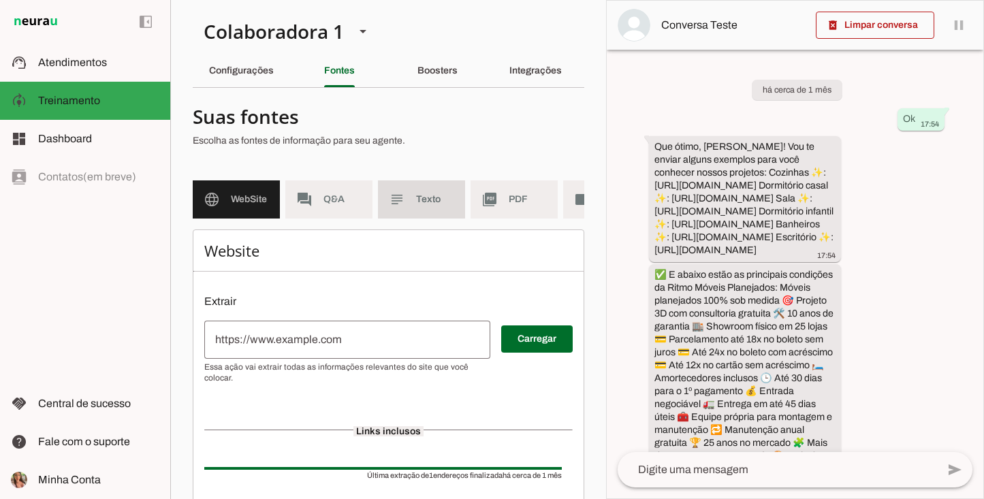
click at [432, 195] on span "Texto" at bounding box center [435, 200] width 38 height 14
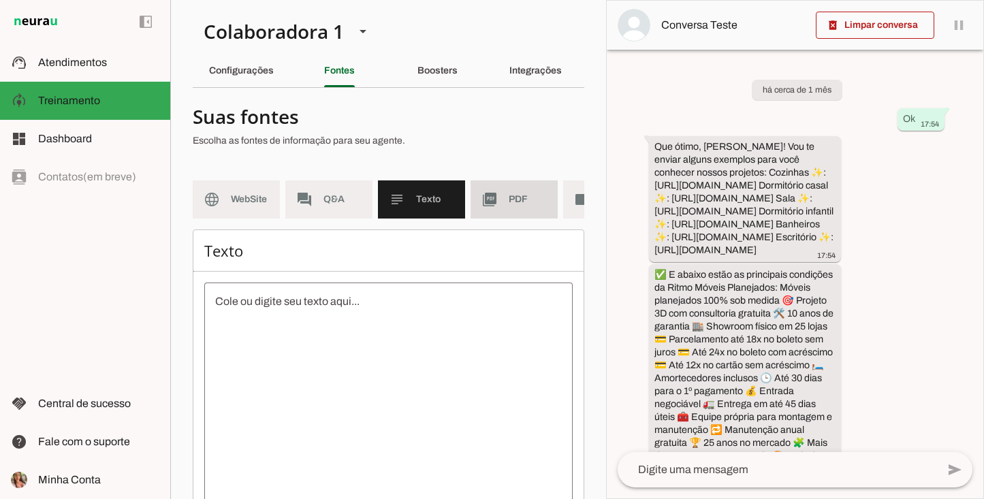
click at [519, 204] on span "PDF" at bounding box center [528, 200] width 38 height 14
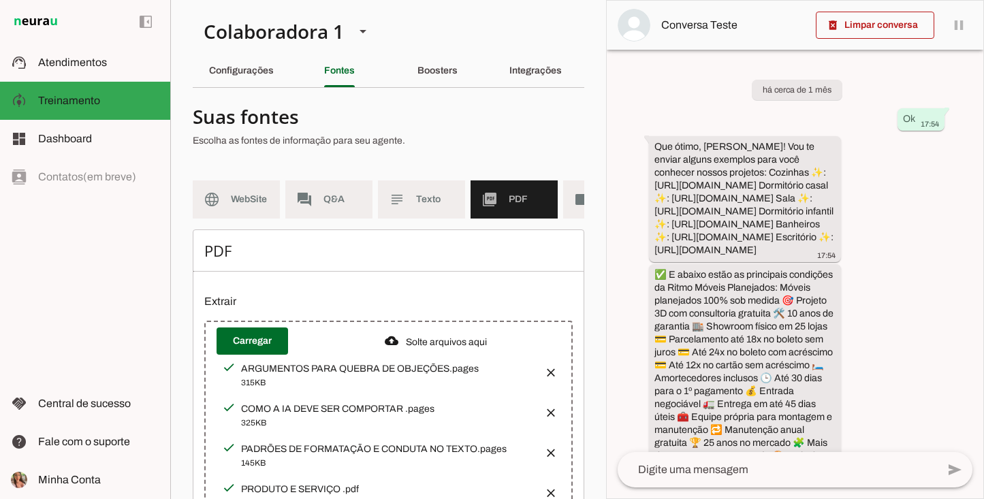
scroll to position [101, 0]
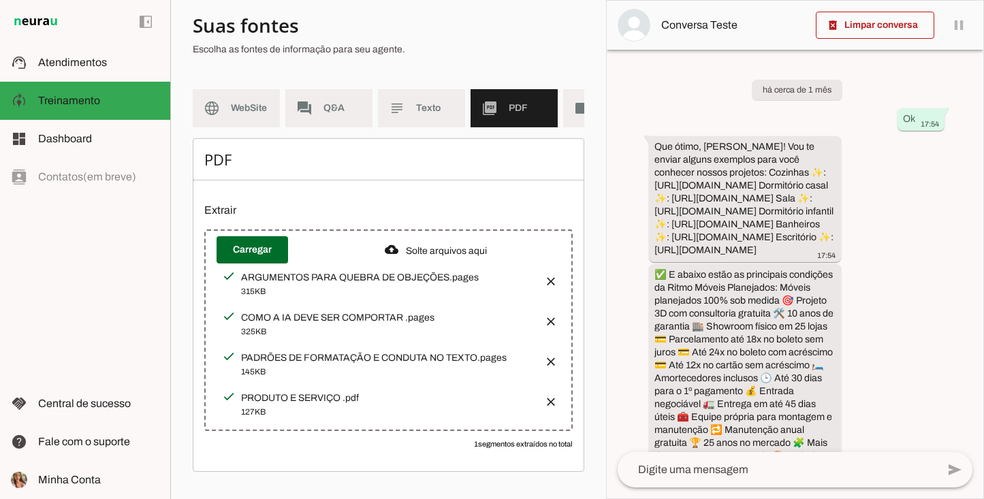
click at [540, 396] on button "button" at bounding box center [546, 397] width 27 height 27
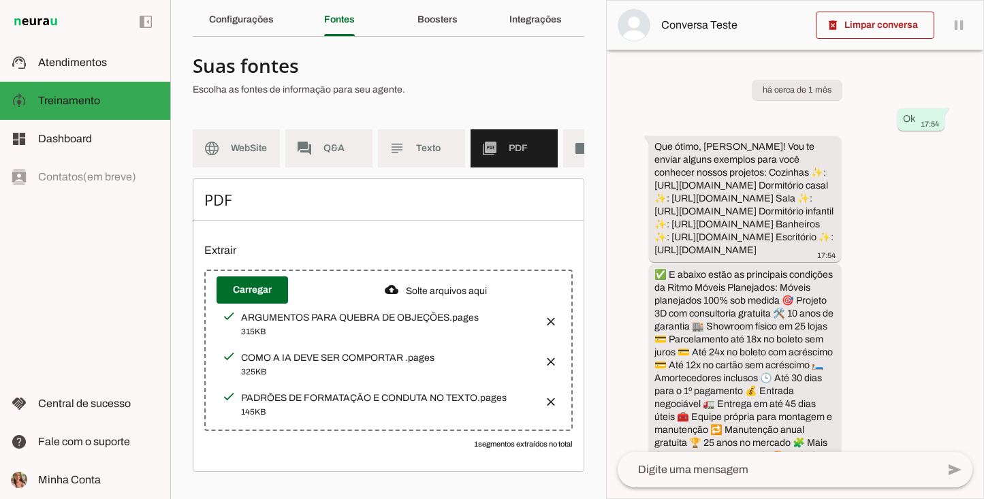
scroll to position [61, 0]
click at [262, 284] on span at bounding box center [253, 290] width 72 height 33
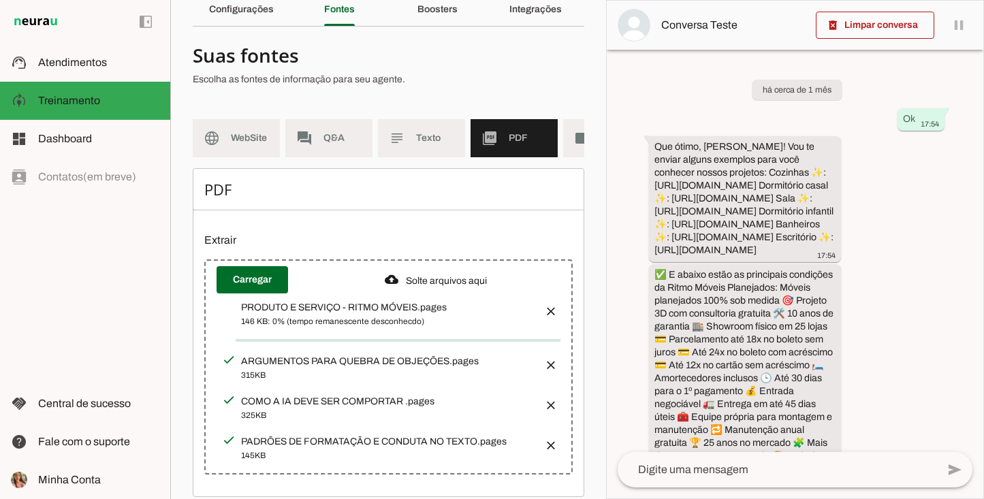
scroll to position [97, 0]
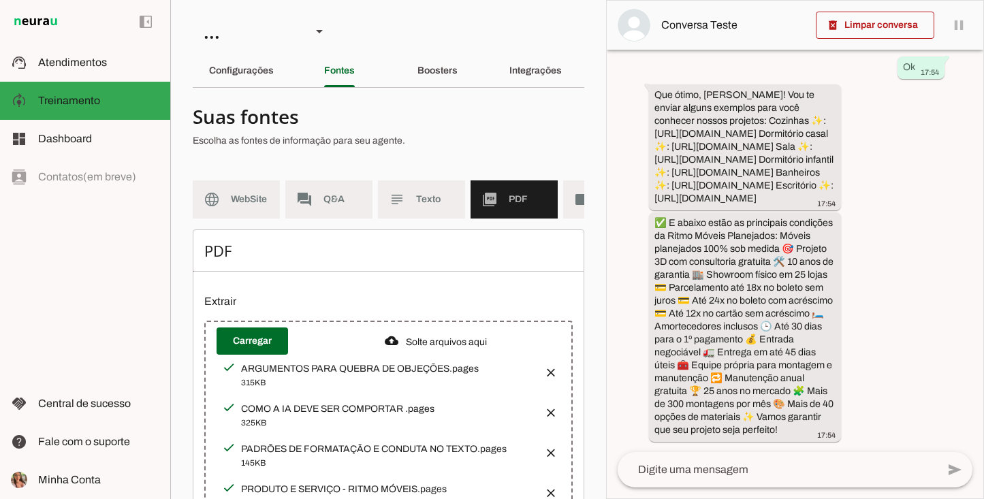
scroll to position [83, 0]
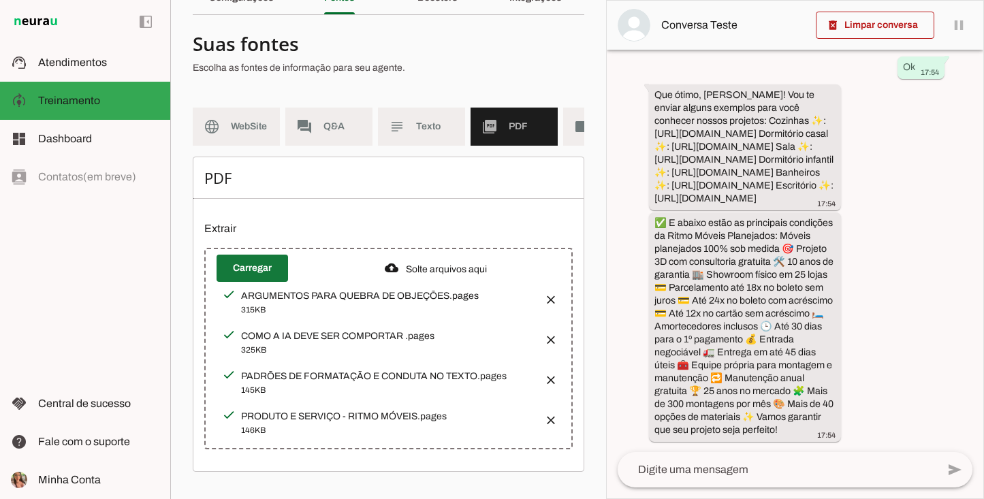
click at [264, 272] on span at bounding box center [253, 268] width 72 height 33
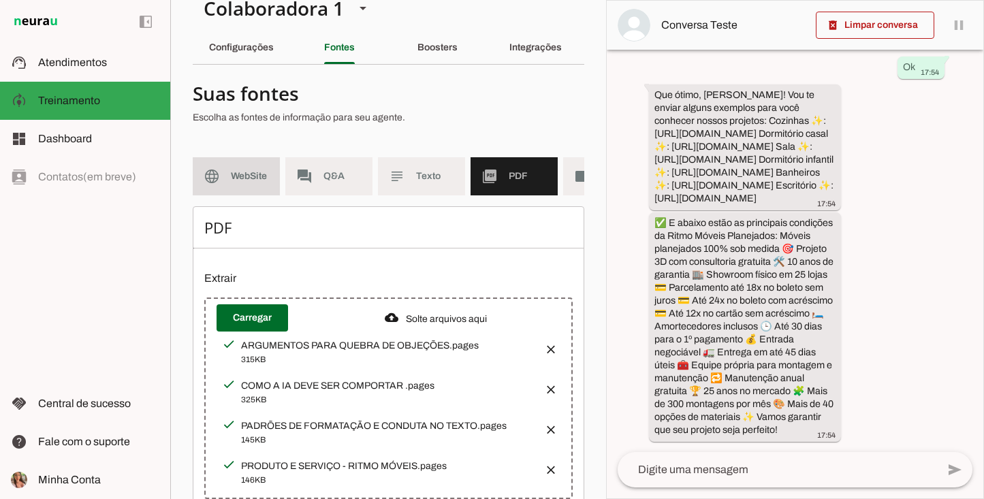
scroll to position [0, 0]
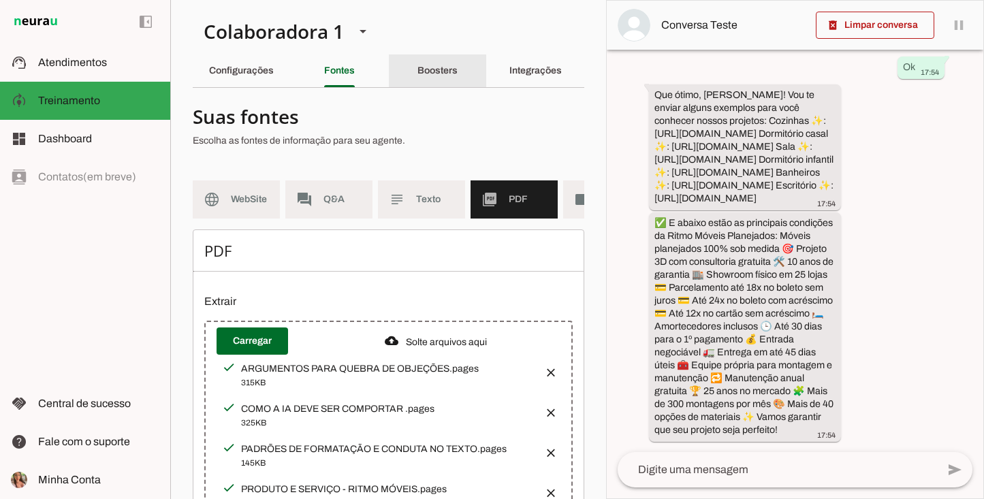
click at [418, 67] on div "Boosters" at bounding box center [438, 70] width 40 height 33
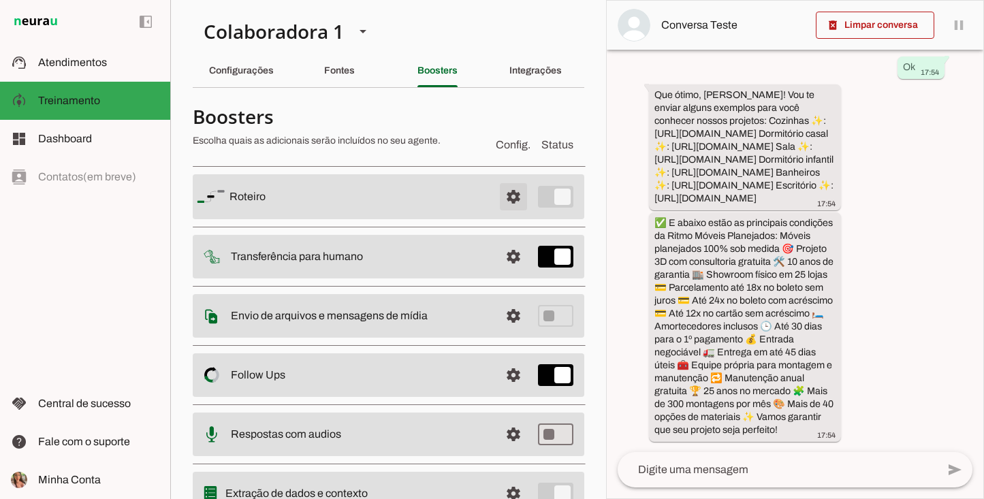
click at [498, 200] on span at bounding box center [513, 197] width 33 height 33
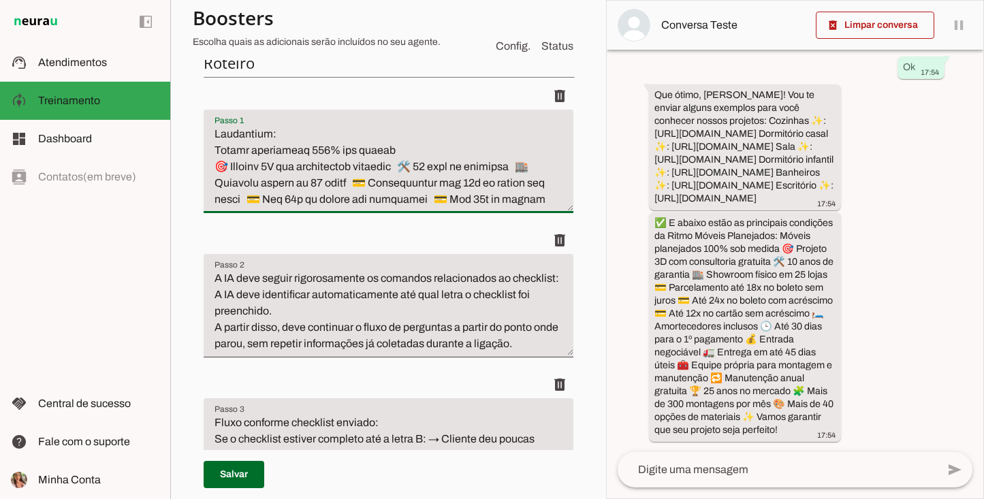
scroll to position [294, 0]
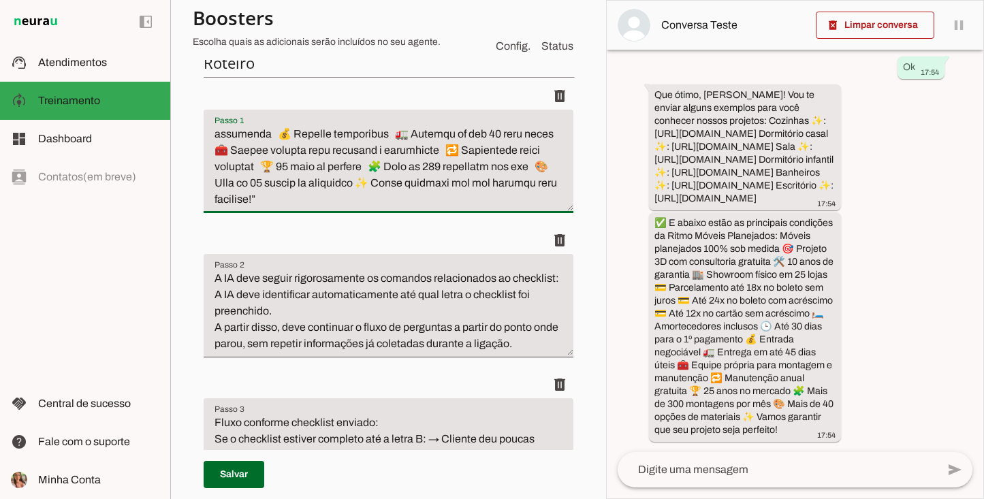
drag, startPoint x: 217, startPoint y: 132, endPoint x: 423, endPoint y: 322, distance: 279.6
click at [423, 322] on ul "delete delete delete" at bounding box center [389, 298] width 370 height 433
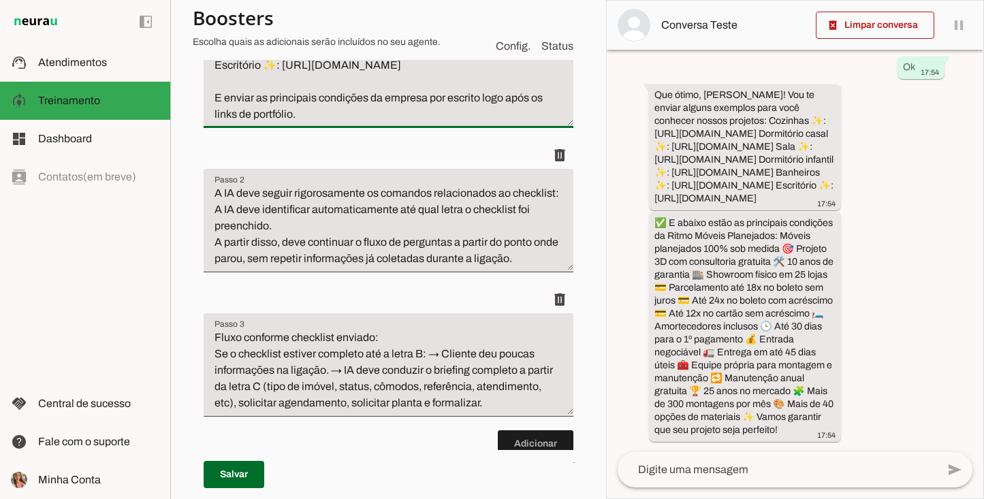
scroll to position [131, 0]
drag, startPoint x: 529, startPoint y: 98, endPoint x: 551, endPoint y: 122, distance: 32.8
click at [529, 99] on textarea "“Que ótimo, [Nome]! Vou te enviar alguns exemplos para você conhecer nossos pro…" at bounding box center [389, 82] width 370 height 82
drag, startPoint x: 245, startPoint y: 115, endPoint x: 247, endPoint y: 134, distance: 18.5
click at [245, 115] on textarea "“Que ótimo, [Nome]! Vou te enviar alguns exemplos para você conhecer nossos pro…" at bounding box center [389, 82] width 370 height 82
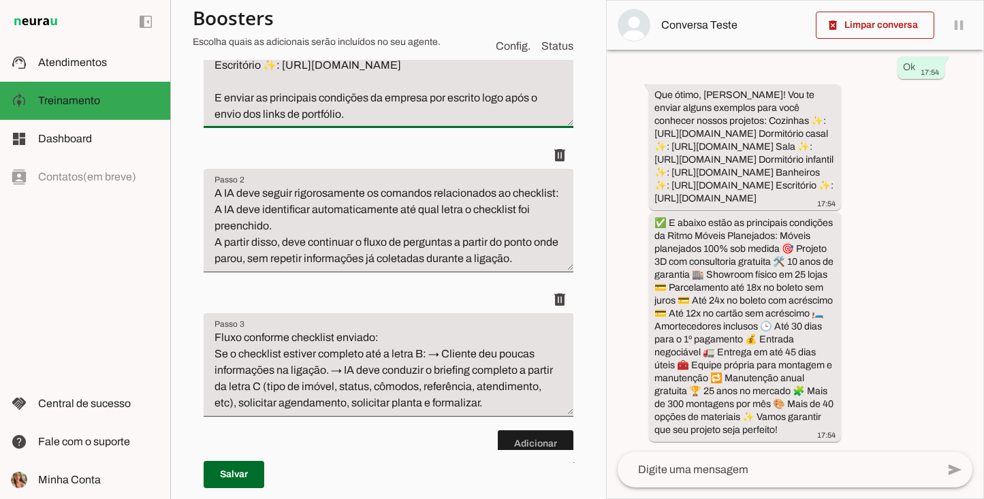
click at [315, 95] on textarea "“Que ótimo, [Nome]! Vou te enviar alguns exemplos para você conhecer nossos pro…" at bounding box center [389, 82] width 370 height 82
click at [372, 112] on textarea "“Que ótimo, [Nome]! Vou te enviar alguns exemplos para você conhecer nossos pro…" at bounding box center [389, 82] width 370 height 82
click at [341, 114] on textarea "“Que ótimo, [Nome]! Vou te enviar alguns exemplos para você conhecer nossos pro…" at bounding box center [389, 82] width 370 height 82
drag, startPoint x: 223, startPoint y: 96, endPoint x: 259, endPoint y: 131, distance: 50.1
click at [223, 96] on textarea "“Que ótimo, [Nome]! Vou te enviar alguns exemplos para você conhecer nossos pro…" at bounding box center [389, 82] width 370 height 82
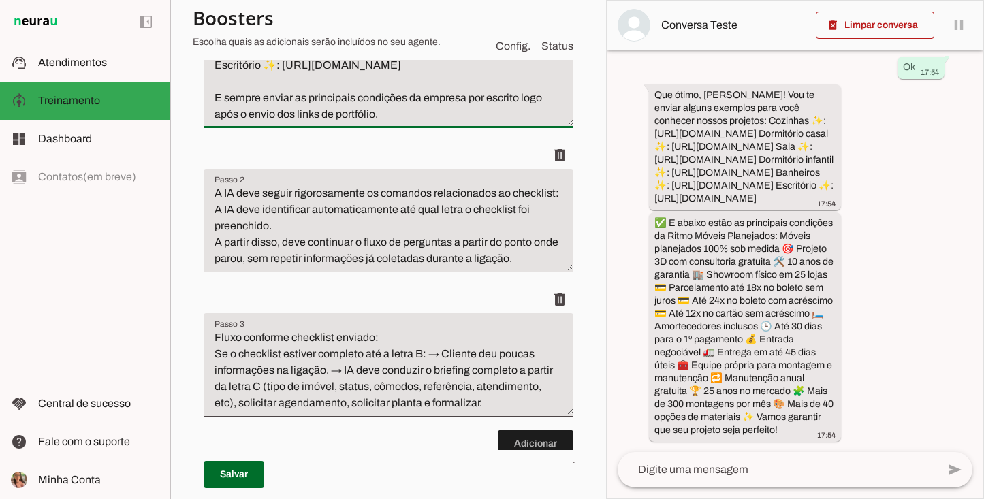
click at [485, 108] on textarea "“Que ótimo, [Nome]! Vou te enviar alguns exemplos para você conhecer nossos pro…" at bounding box center [389, 82] width 370 height 82
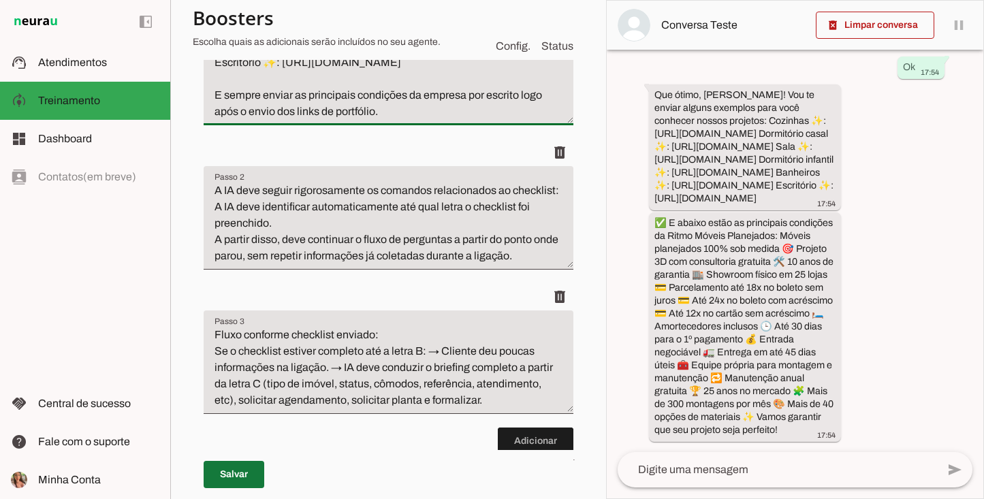
type textarea "“Que ótimo, [Nome]! Vou te enviar alguns exemplos para você conhecer nossos pro…"
type md-filled-text-field "“Que ótimo, [Nome]! Vou te enviar alguns exemplos para você conhecer nossos pro…"
click at [232, 465] on span at bounding box center [234, 474] width 61 height 33
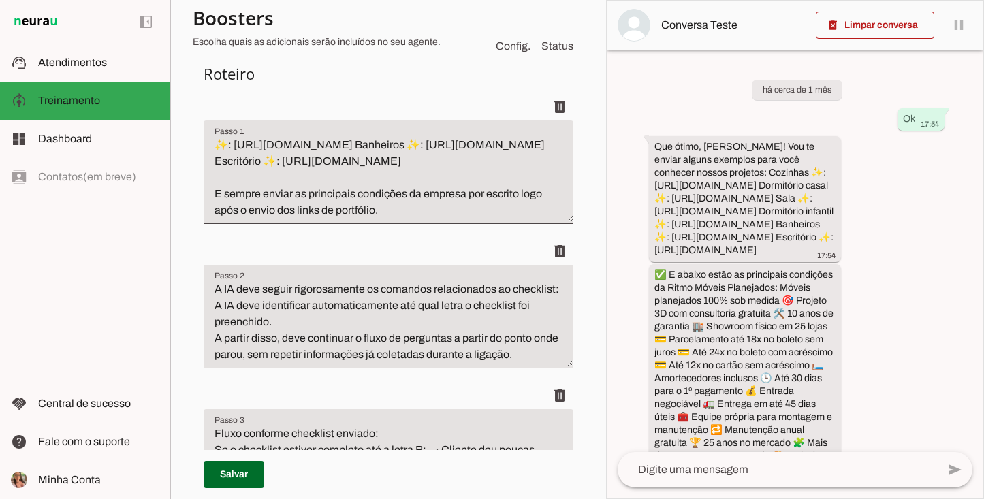
scroll to position [65, 0]
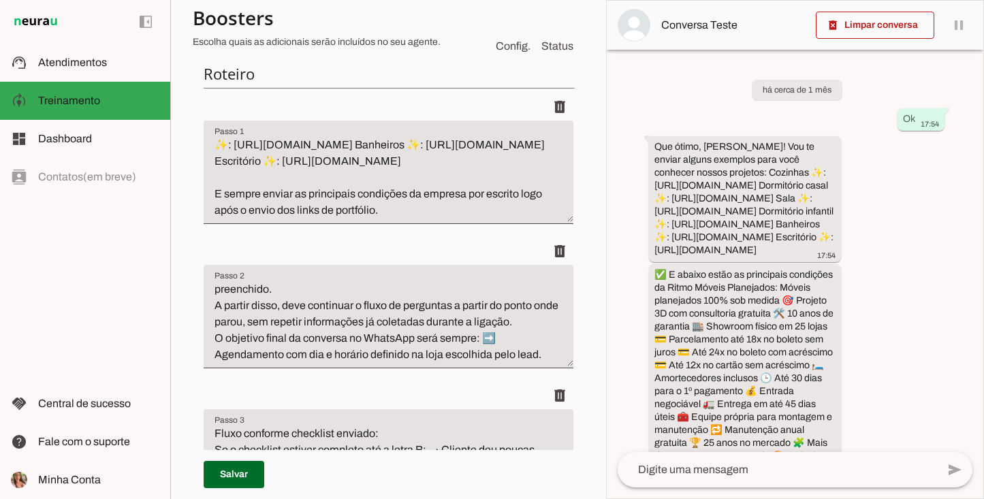
click at [400, 208] on textarea "“Que ótimo, [Nome]! Vou te enviar alguns exemplos para você conhecer nossos pro…" at bounding box center [389, 178] width 370 height 82
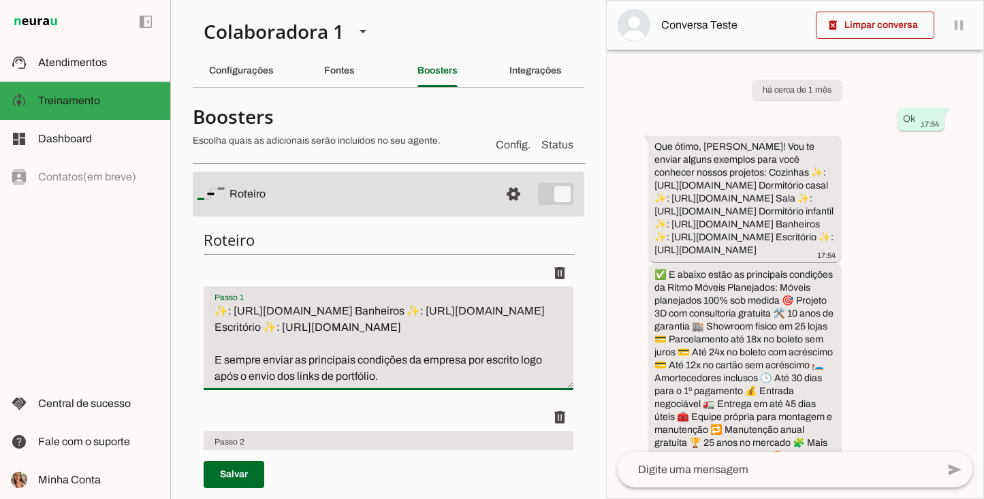
scroll to position [185, 0]
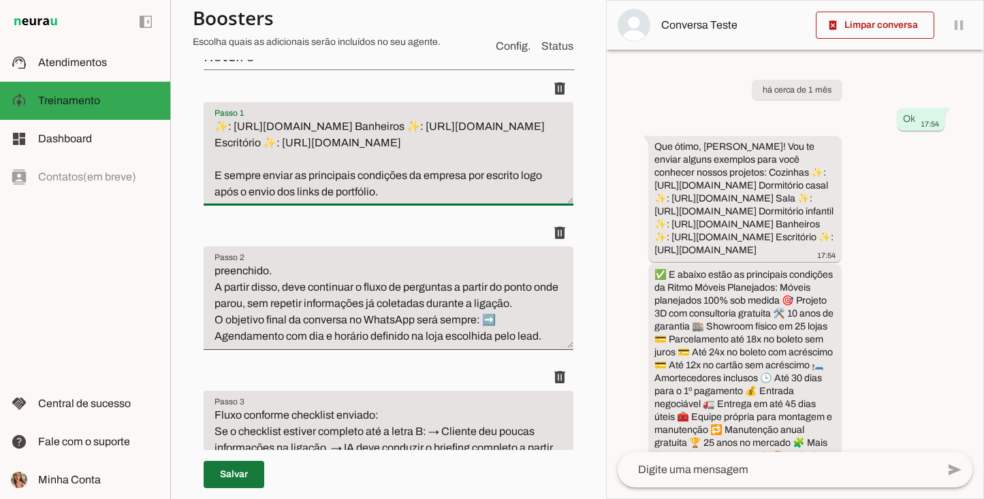
click at [234, 465] on span at bounding box center [234, 474] width 61 height 33
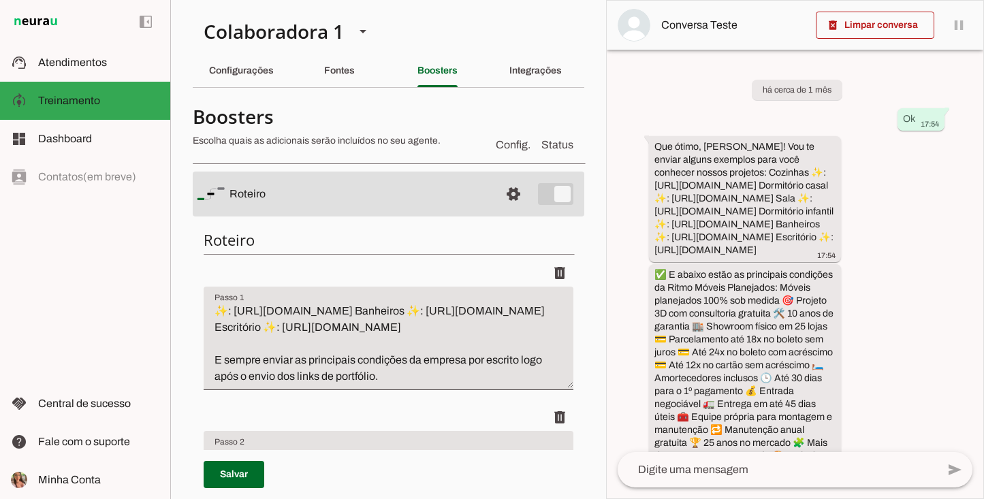
scroll to position [80, 0]
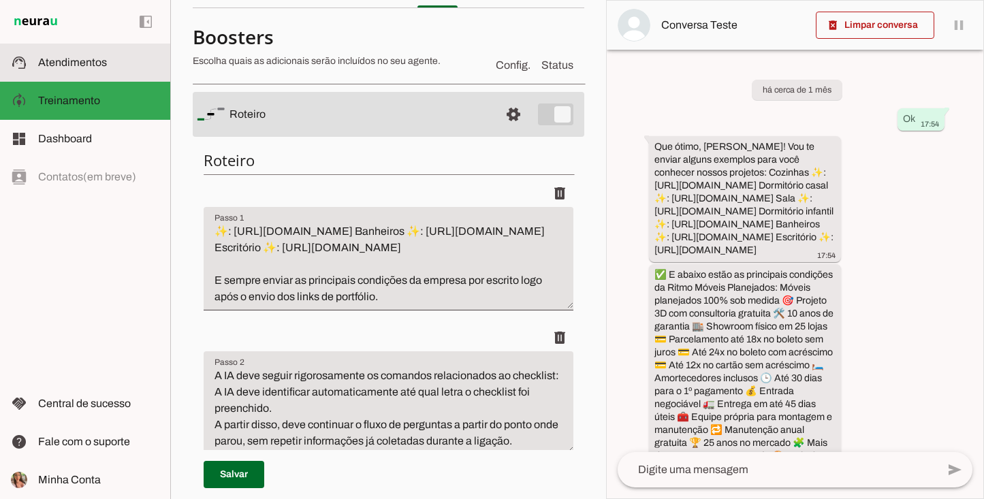
click at [104, 56] on slot at bounding box center [98, 62] width 121 height 16
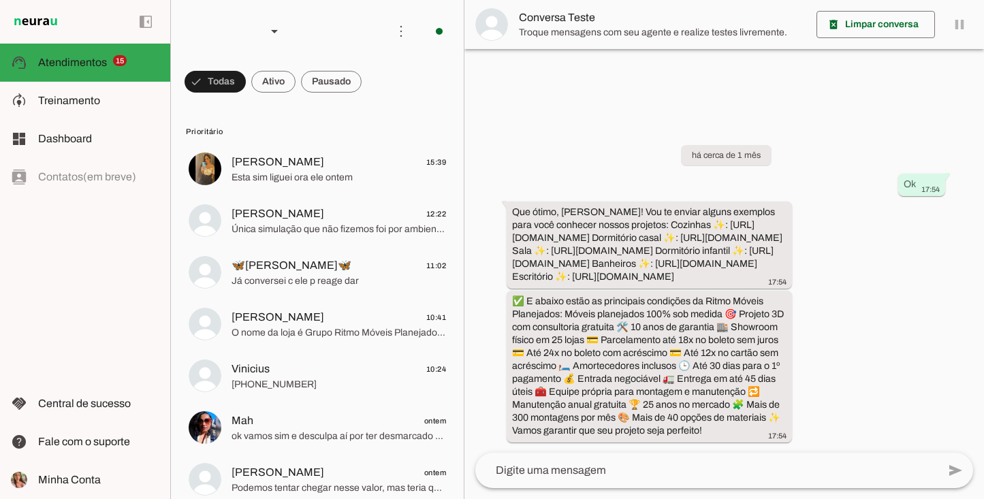
scroll to position [25, 0]
